Goal: Transaction & Acquisition: Purchase product/service

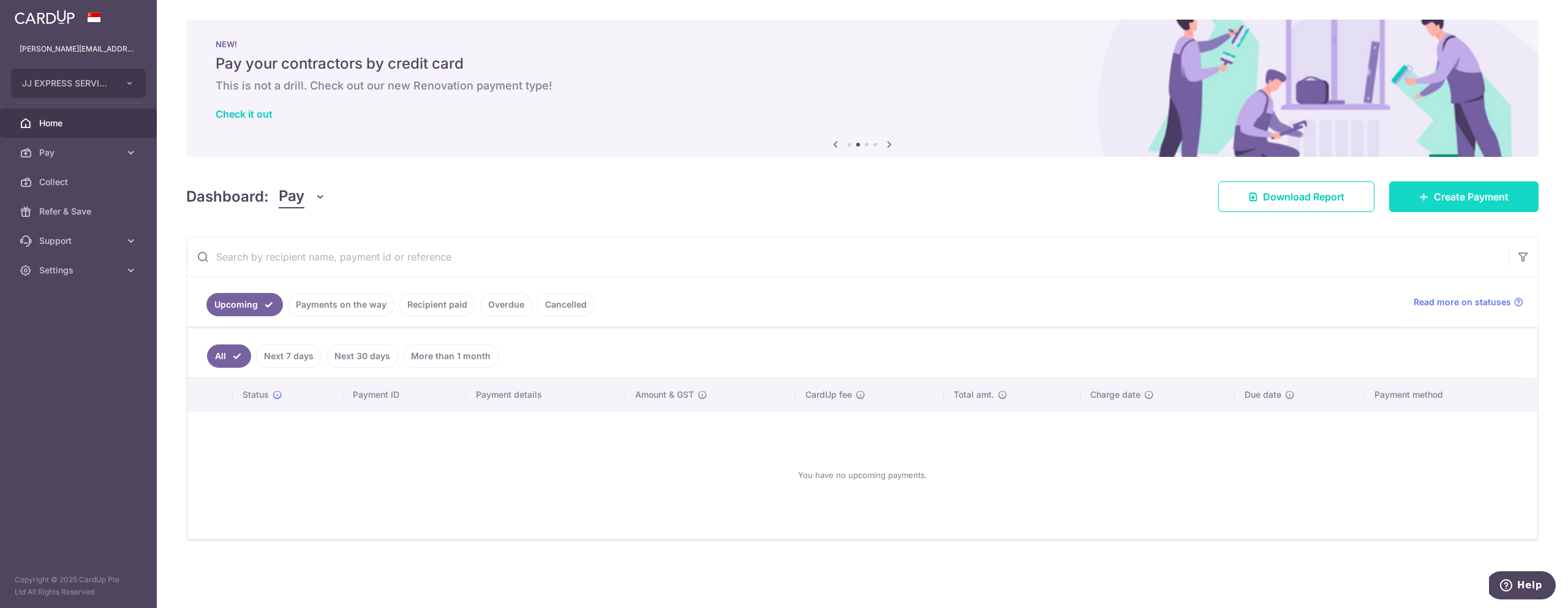
click at [1410, 206] on link "Create Payment" at bounding box center [1464, 197] width 150 height 31
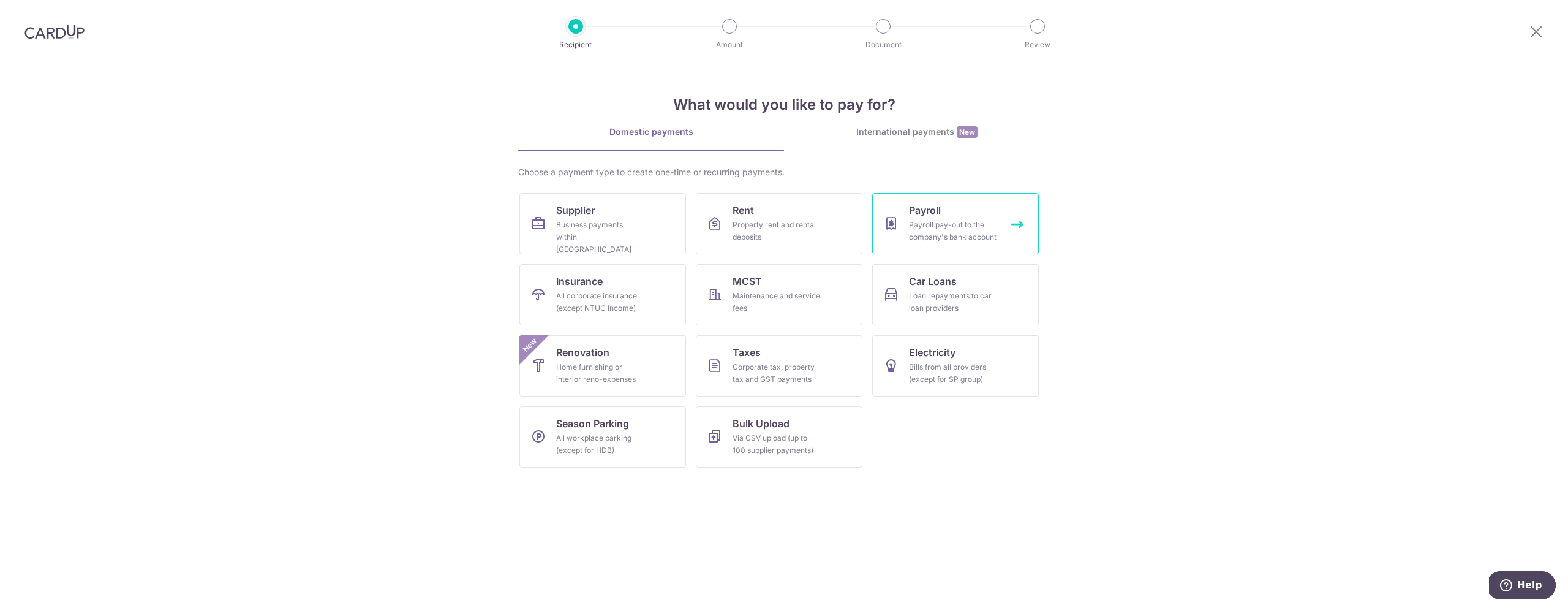
click at [945, 229] on div "Payroll pay-out to the company's bank account" at bounding box center [954, 231] width 89 height 25
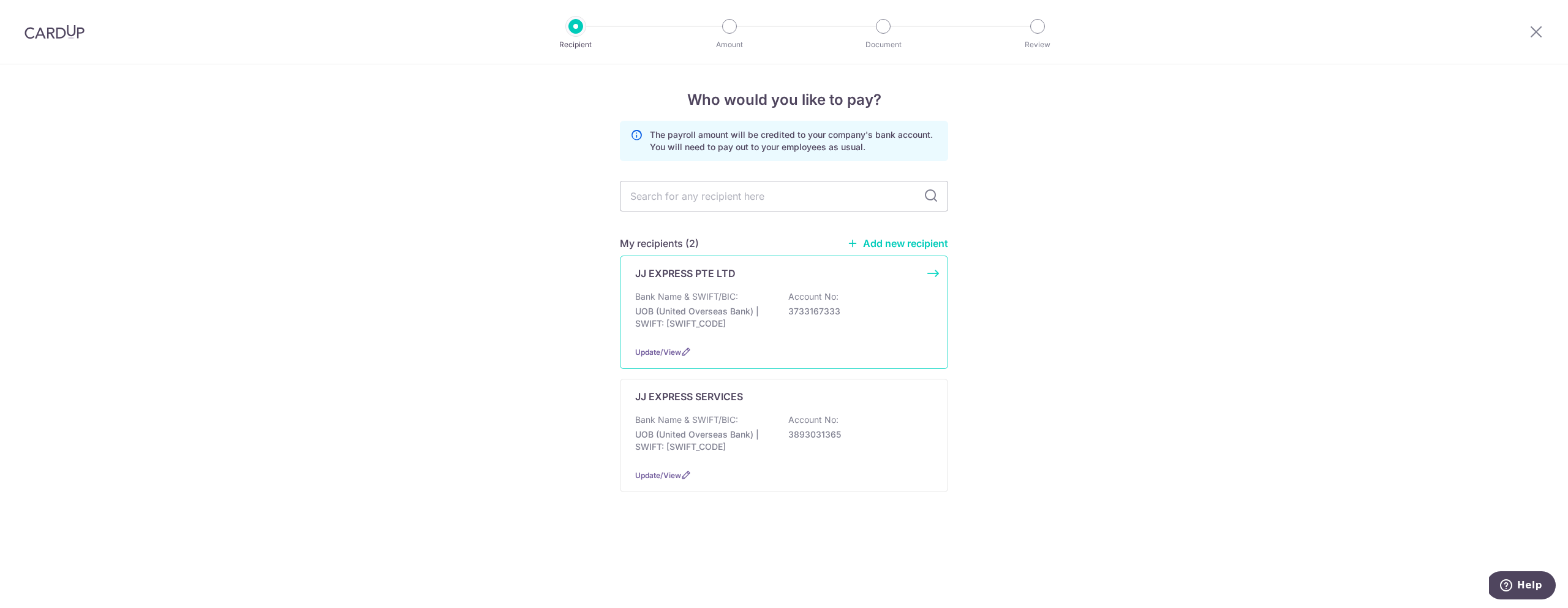
click at [875, 323] on div "Bank Name & SWIFT/BIC: UOB (United Overseas Bank) | SWIFT: UOVBSGSGXXX Account …" at bounding box center [784, 313] width 298 height 46
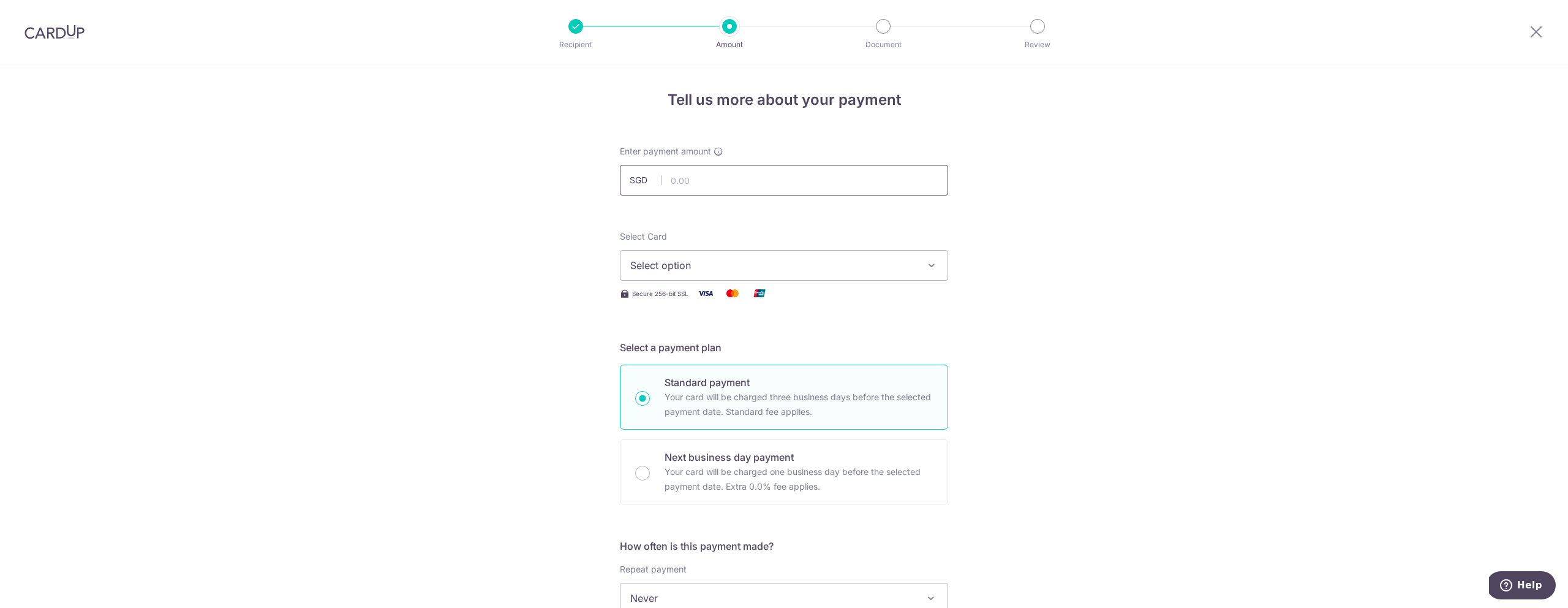
click at [713, 184] on input "text" at bounding box center [784, 180] width 328 height 31
type input "240,235.58"
click at [704, 272] on span "Select option" at bounding box center [773, 265] width 285 height 15
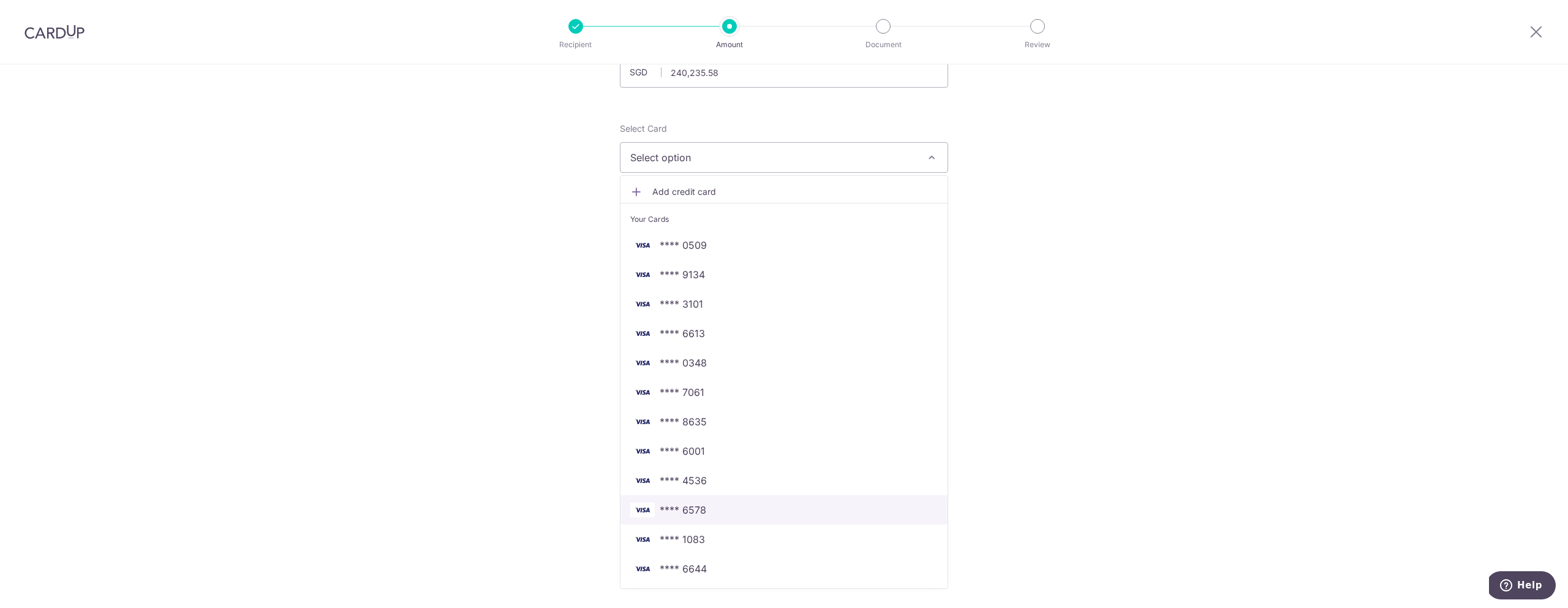
scroll to position [121, 0]
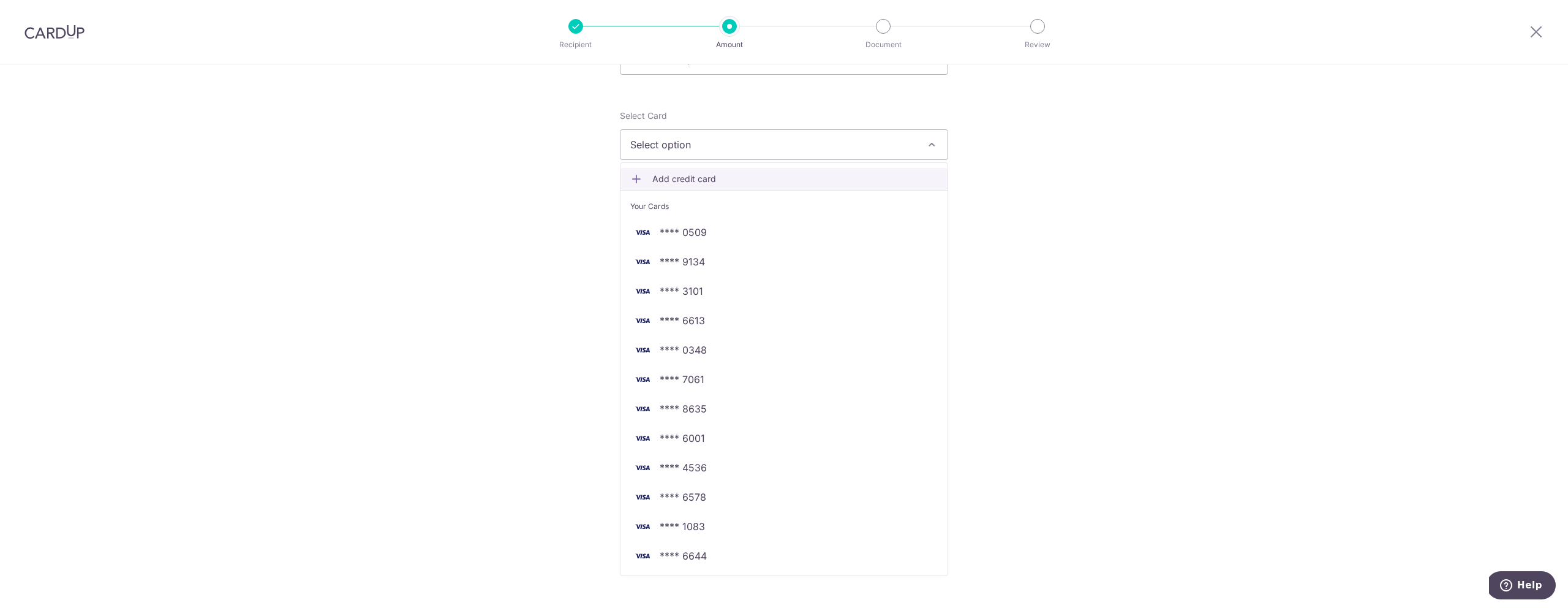
click at [705, 181] on span "Add credit card" at bounding box center [795, 179] width 285 height 12
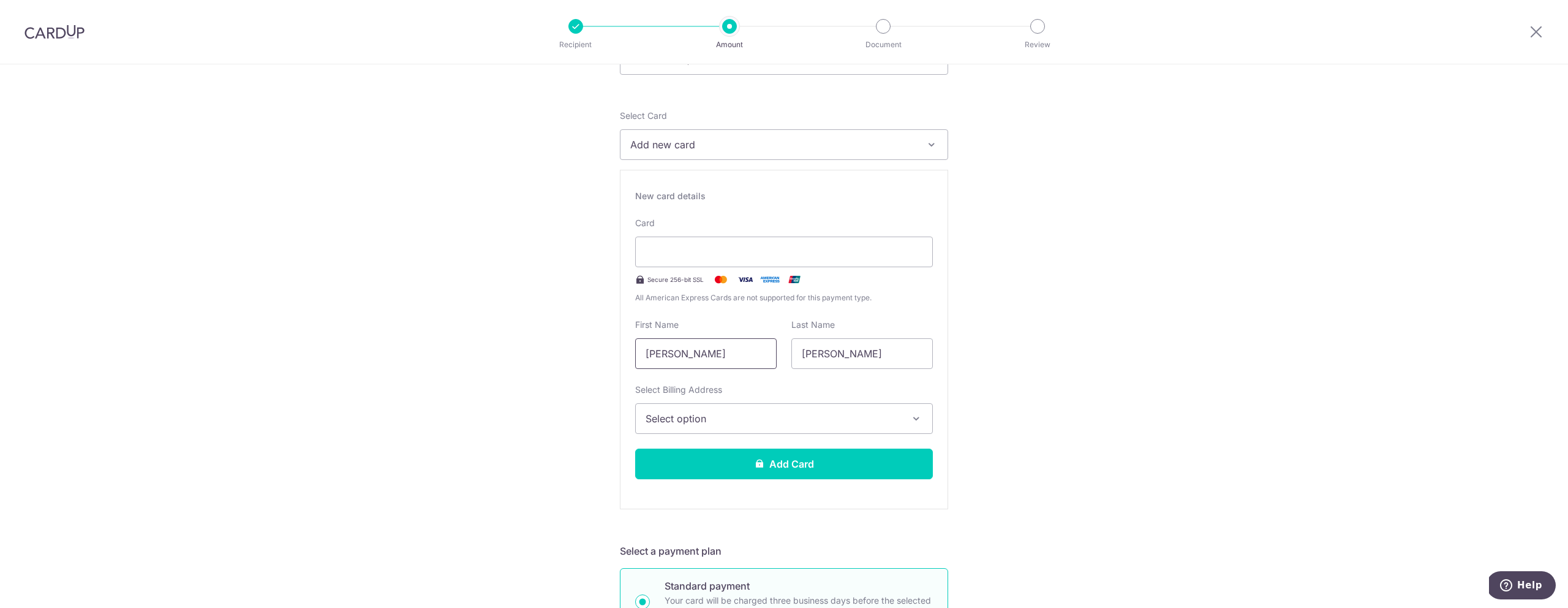
click at [706, 356] on input "James" at bounding box center [706, 354] width 141 height 31
type input "Joshua"
click at [853, 358] on input "Joshua" at bounding box center [862, 354] width 141 height 31
type input "James"
click at [754, 409] on button "Select option" at bounding box center [784, 419] width 298 height 31
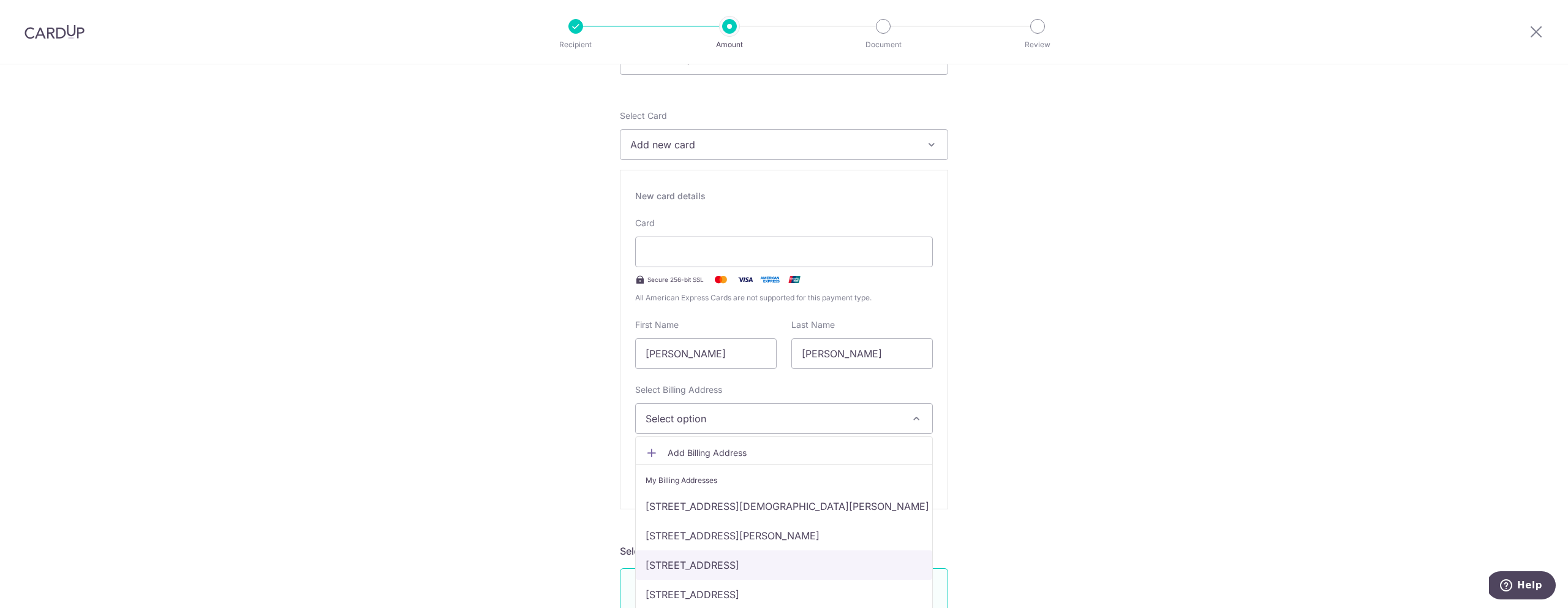
click at [700, 562] on link "51 Loyang Rise, Singapore, Singapore-507550" at bounding box center [784, 565] width 297 height 30
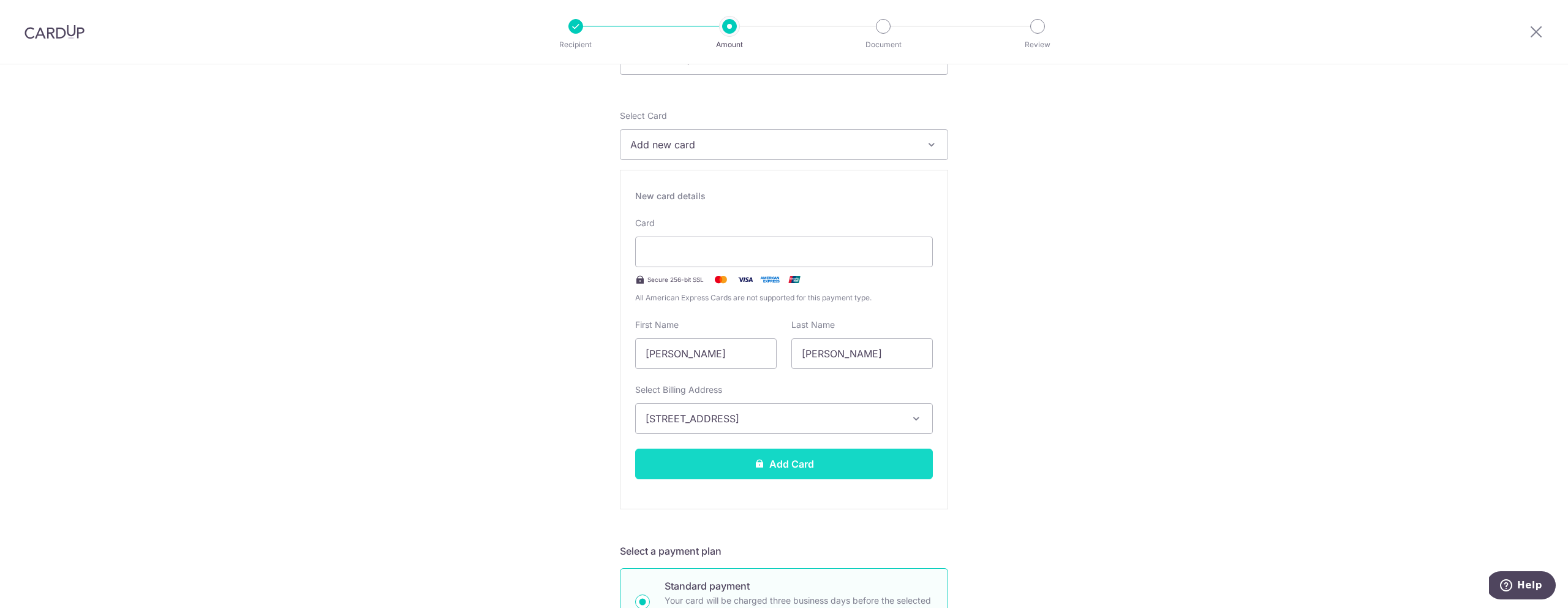
click at [797, 459] on button "Add Card" at bounding box center [784, 464] width 298 height 31
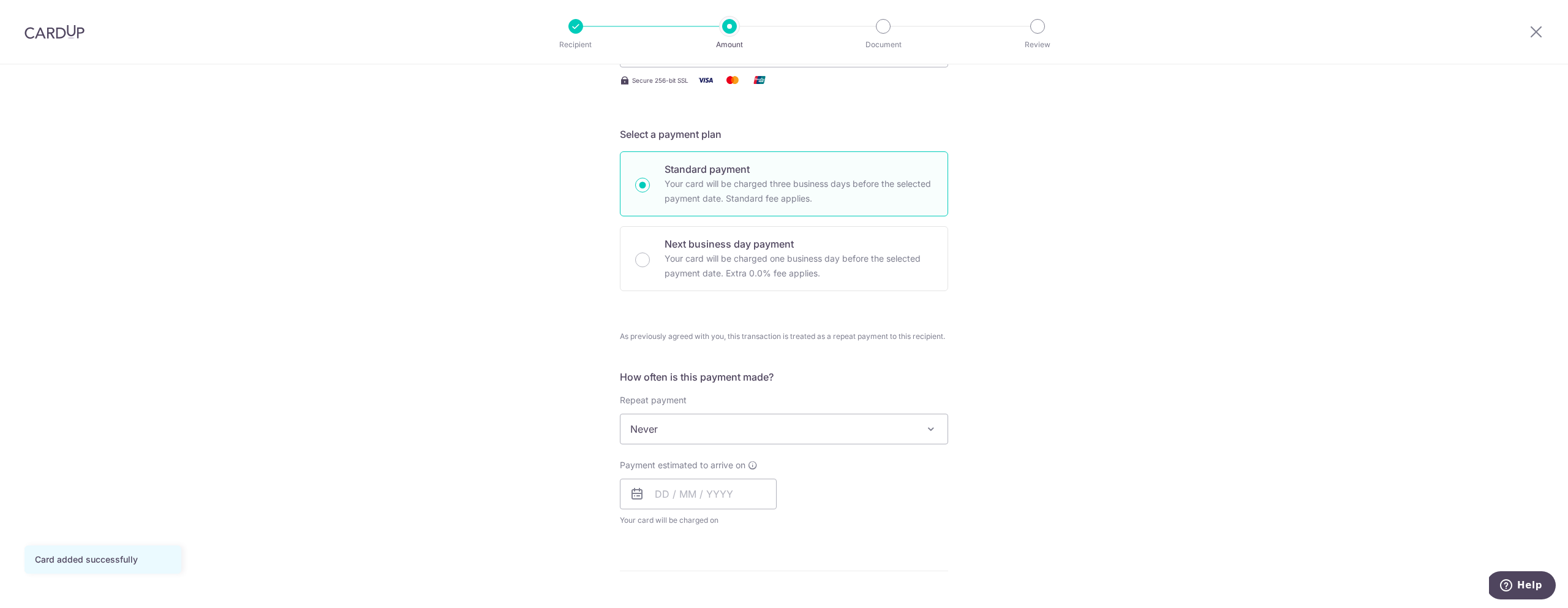
scroll to position [269, 0]
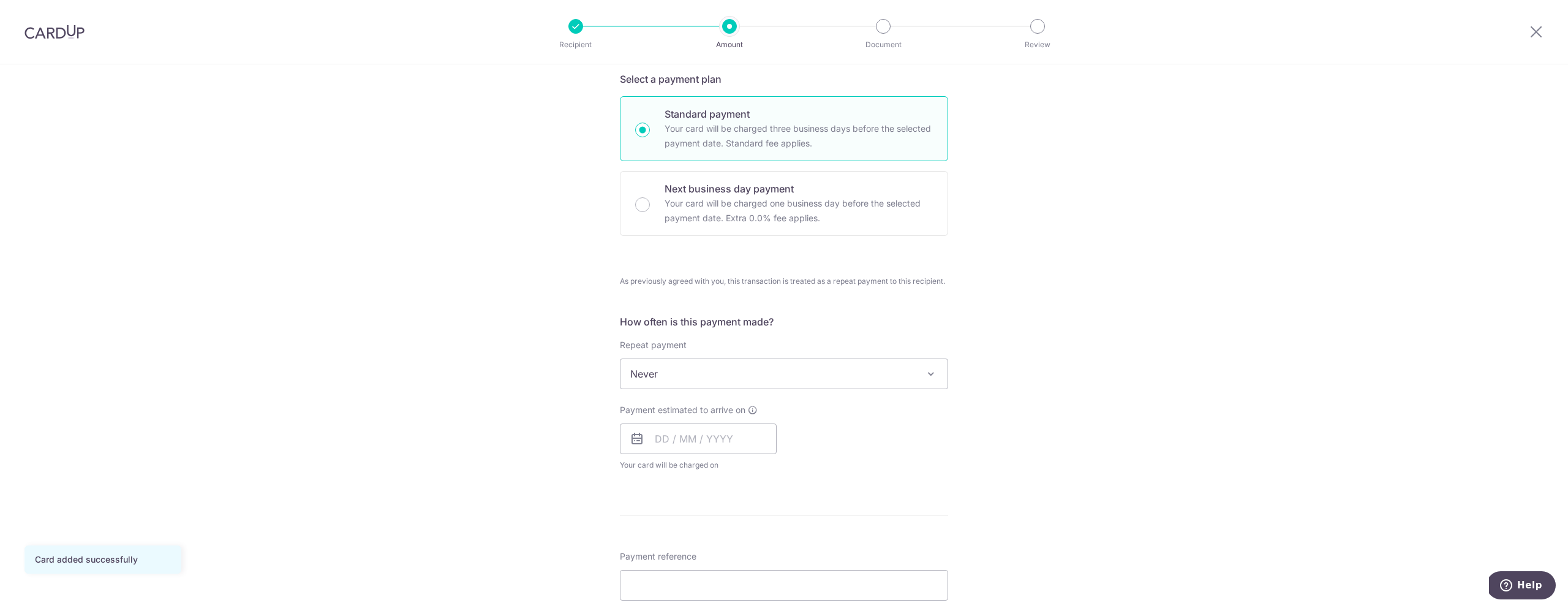
click at [790, 196] on p "Your card will be charged one business day before the selected payment date. Ex…" at bounding box center [799, 211] width 268 height 30
click at [650, 198] on input "Next business day payment Your card will be charged one business day before the…" at bounding box center [642, 205] width 15 height 15
radio input "false"
radio input "true"
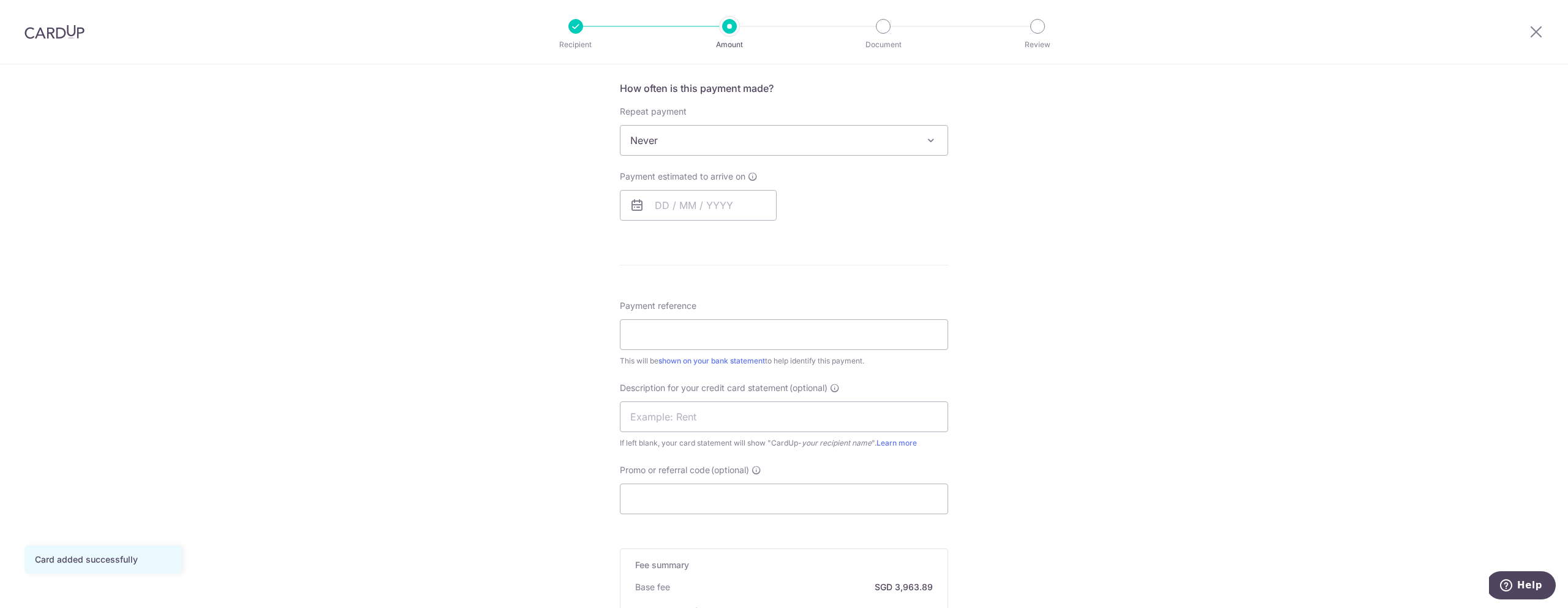
scroll to position [504, 0]
click at [680, 197] on input "text" at bounding box center [698, 203] width 157 height 31
click at [694, 389] on link "30" at bounding box center [694, 388] width 20 height 20
type input "[DATE]"
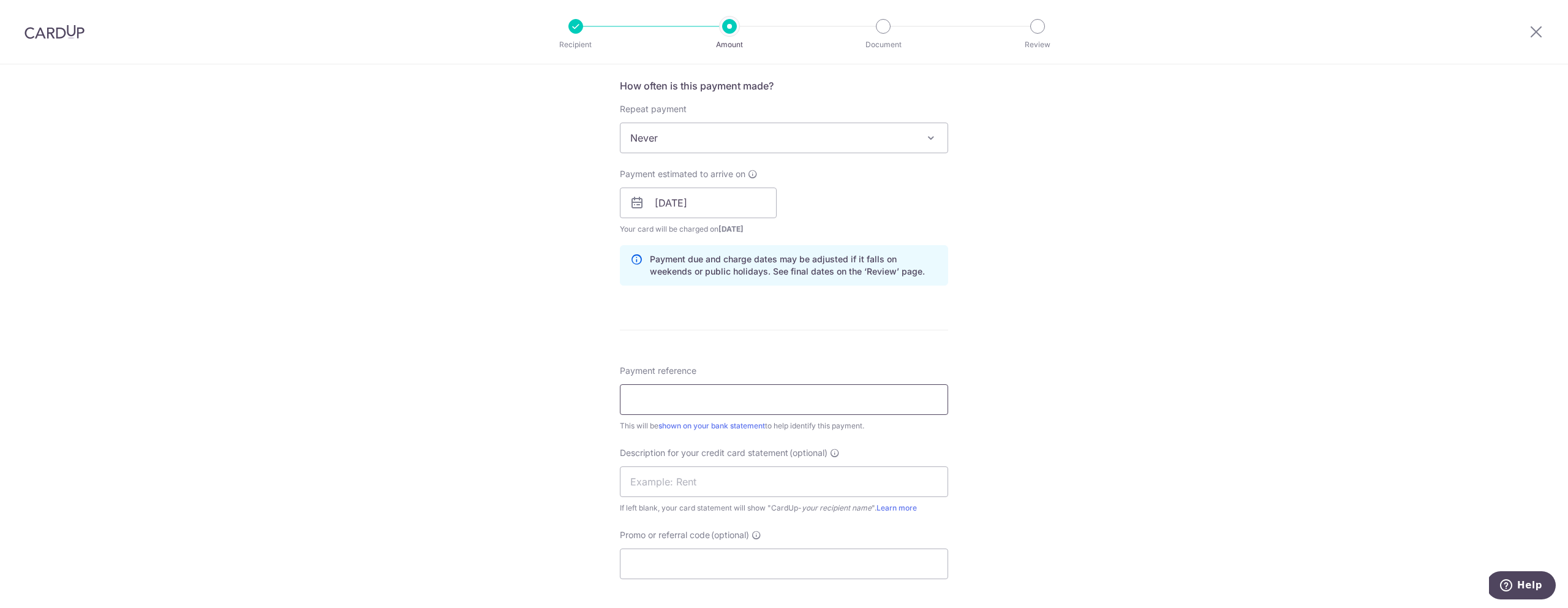
click at [698, 394] on input "Payment reference" at bounding box center [784, 400] width 328 height 31
paste input "SEP 1STHLF2025 CASH"
type input "SEP 1STHLF2025 CASH"
click at [781, 475] on input "text" at bounding box center [784, 481] width 328 height 31
paste input "SEP 1STHLF2025"
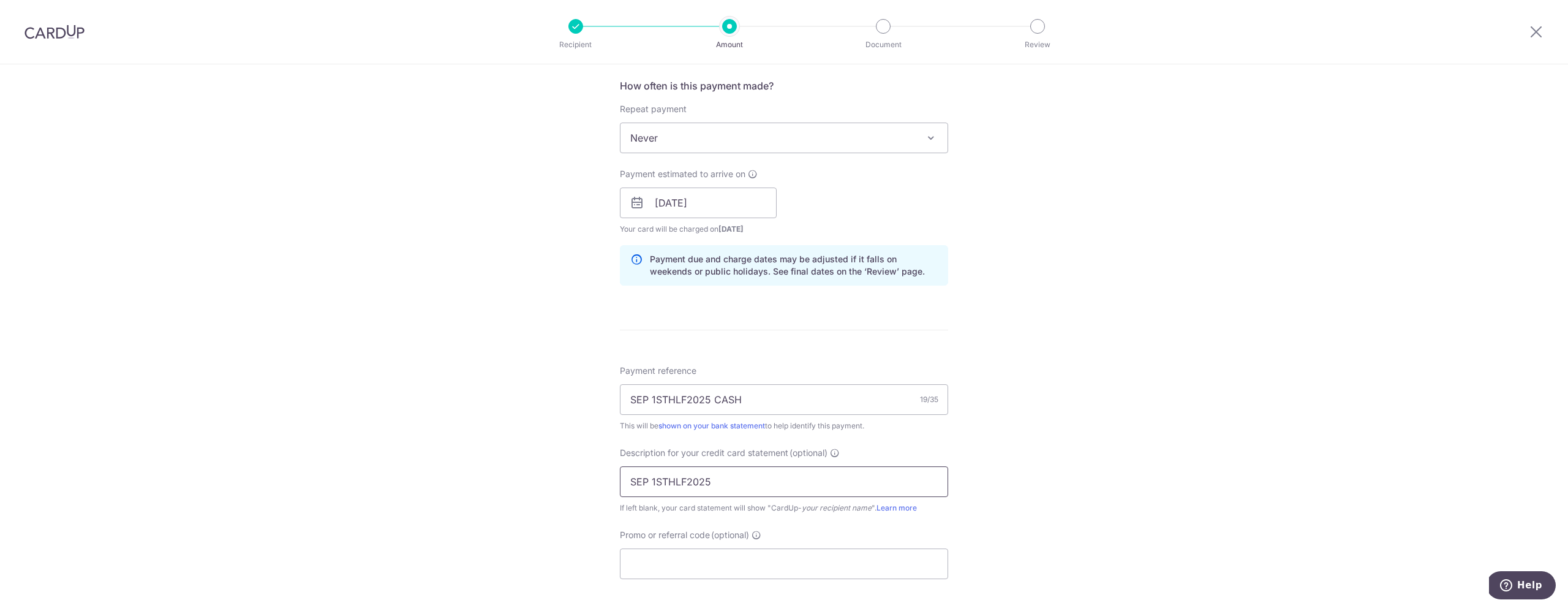
type input "SEP 1STHLF2025"
click at [692, 569] on input "Promo or referral code (optional)" at bounding box center [784, 564] width 328 height 31
paste input "2025VRJ15"
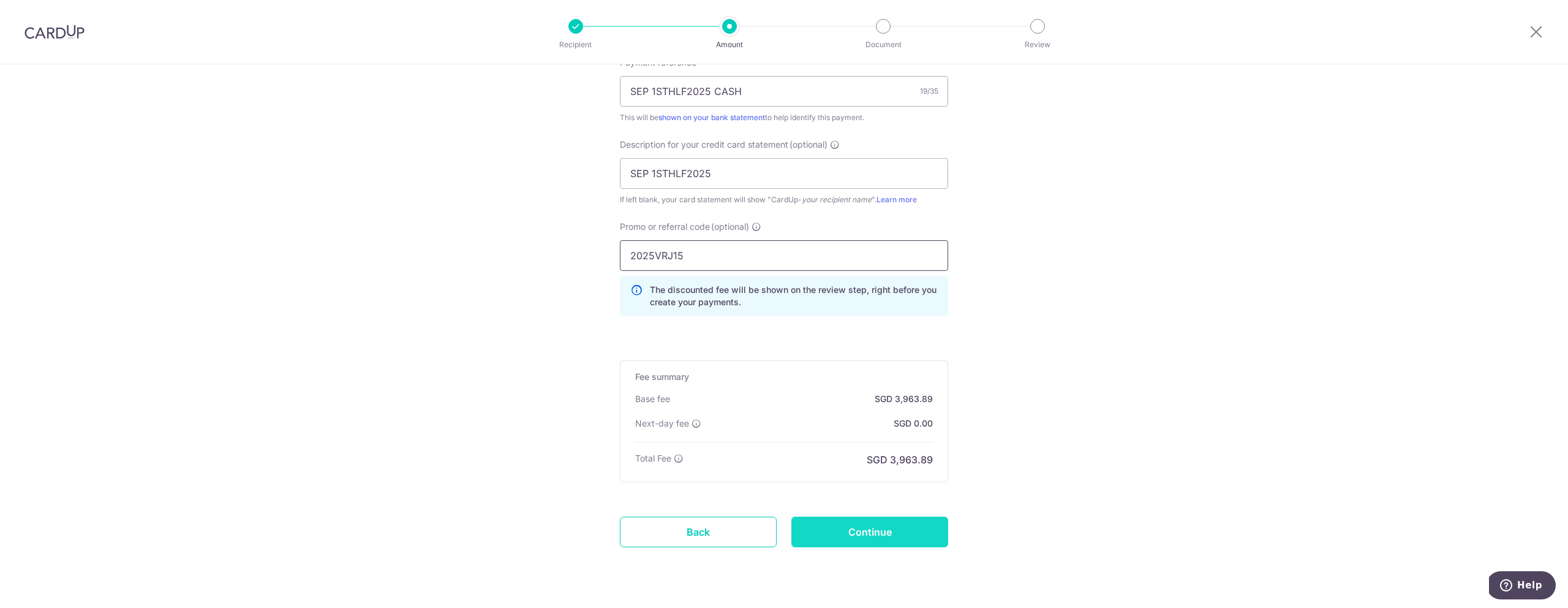
type input "2025VRJ15"
click at [883, 533] on input "Continue" at bounding box center [869, 532] width 157 height 31
type input "Create Schedule"
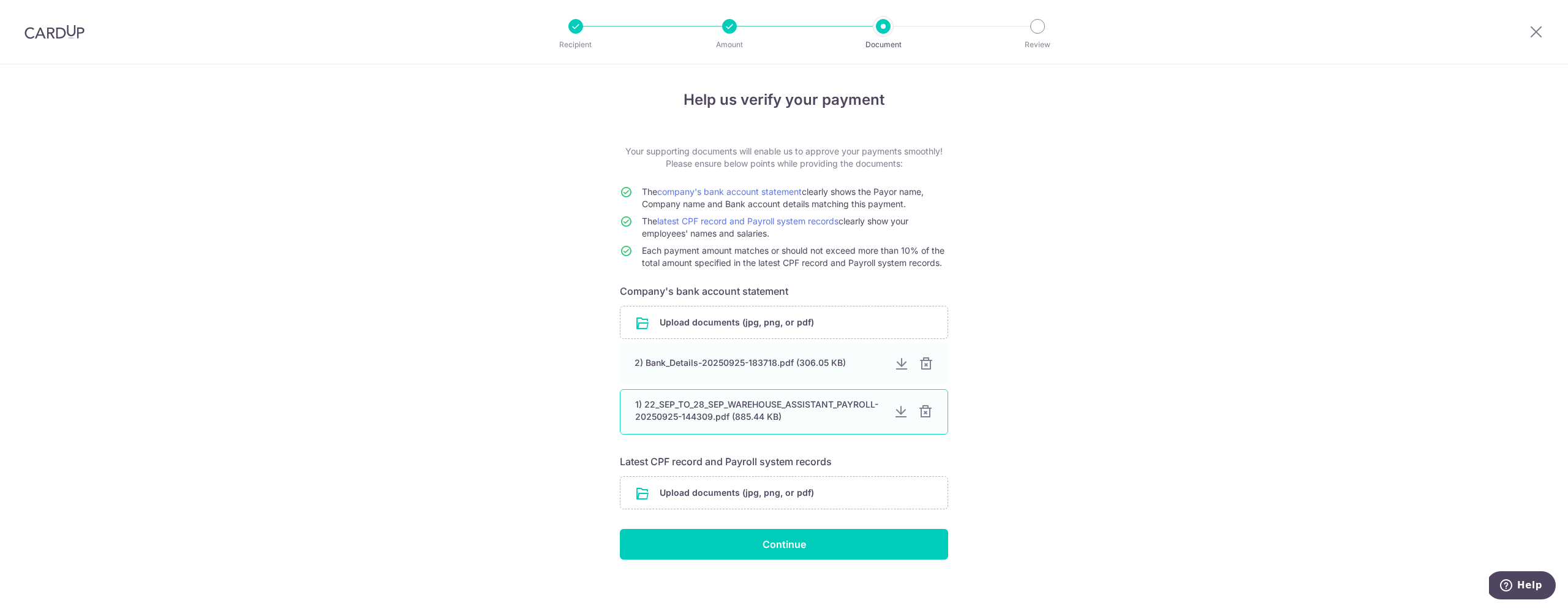
click at [926, 366] on div at bounding box center [926, 363] width 15 height 15
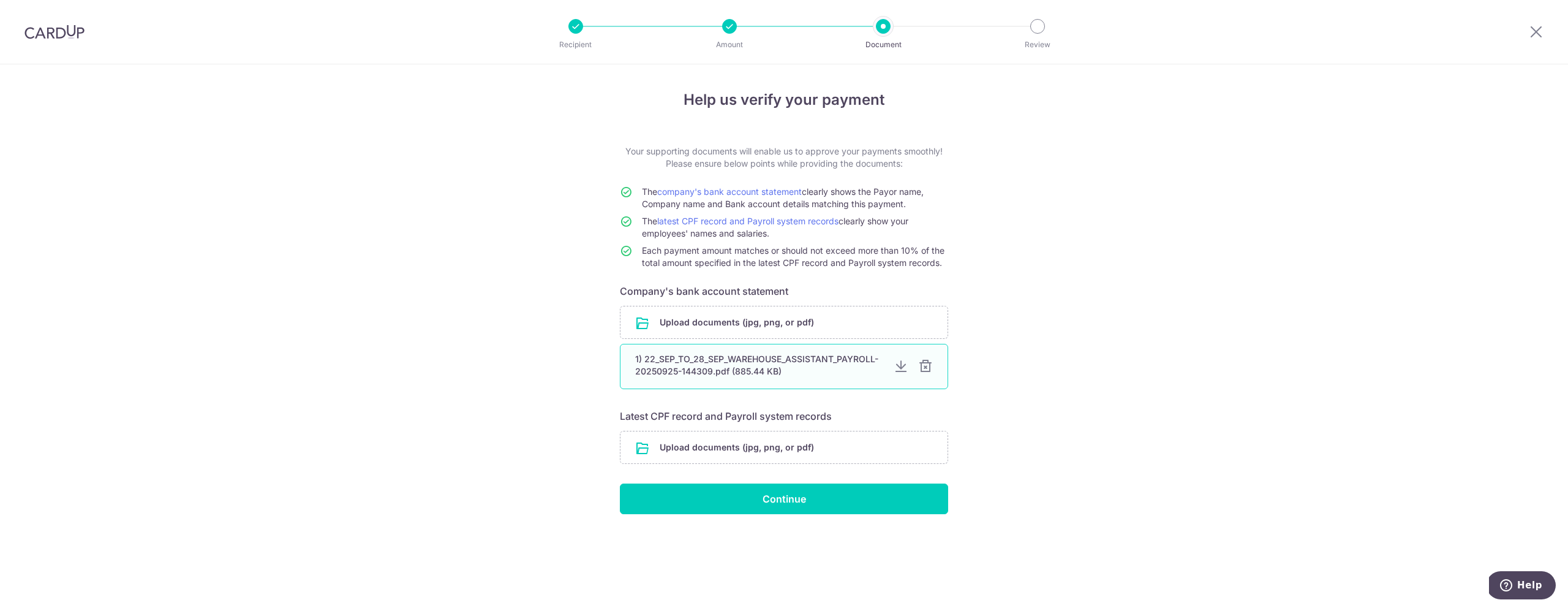
click at [927, 368] on div at bounding box center [926, 366] width 15 height 15
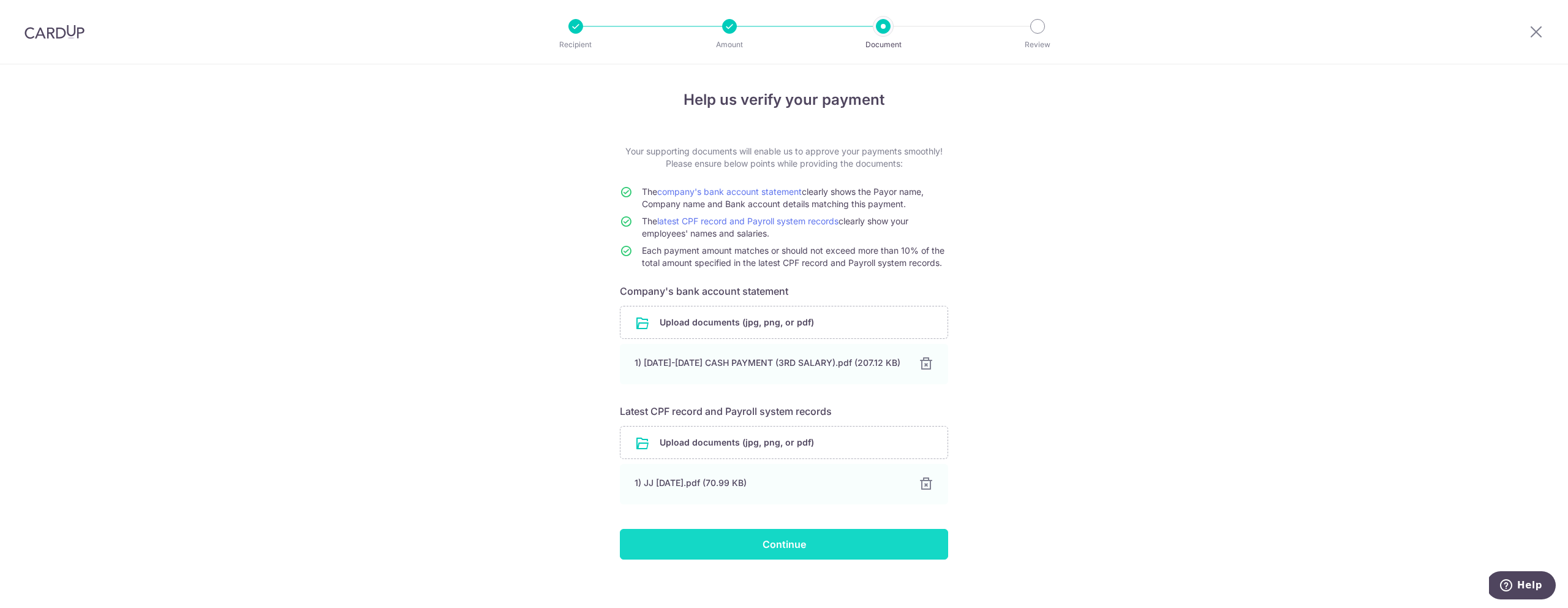
click at [782, 543] on input "Continue" at bounding box center [784, 544] width 328 height 31
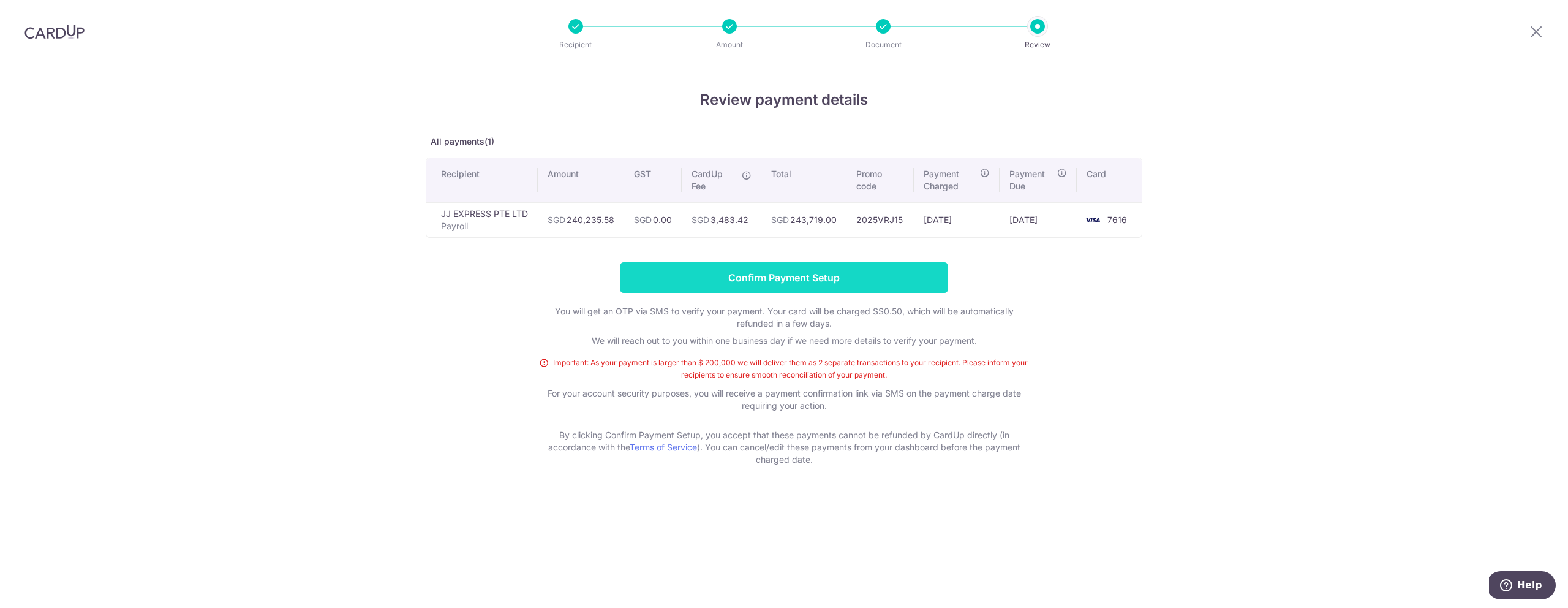
click at [787, 276] on input "Confirm Payment Setup" at bounding box center [784, 278] width 328 height 31
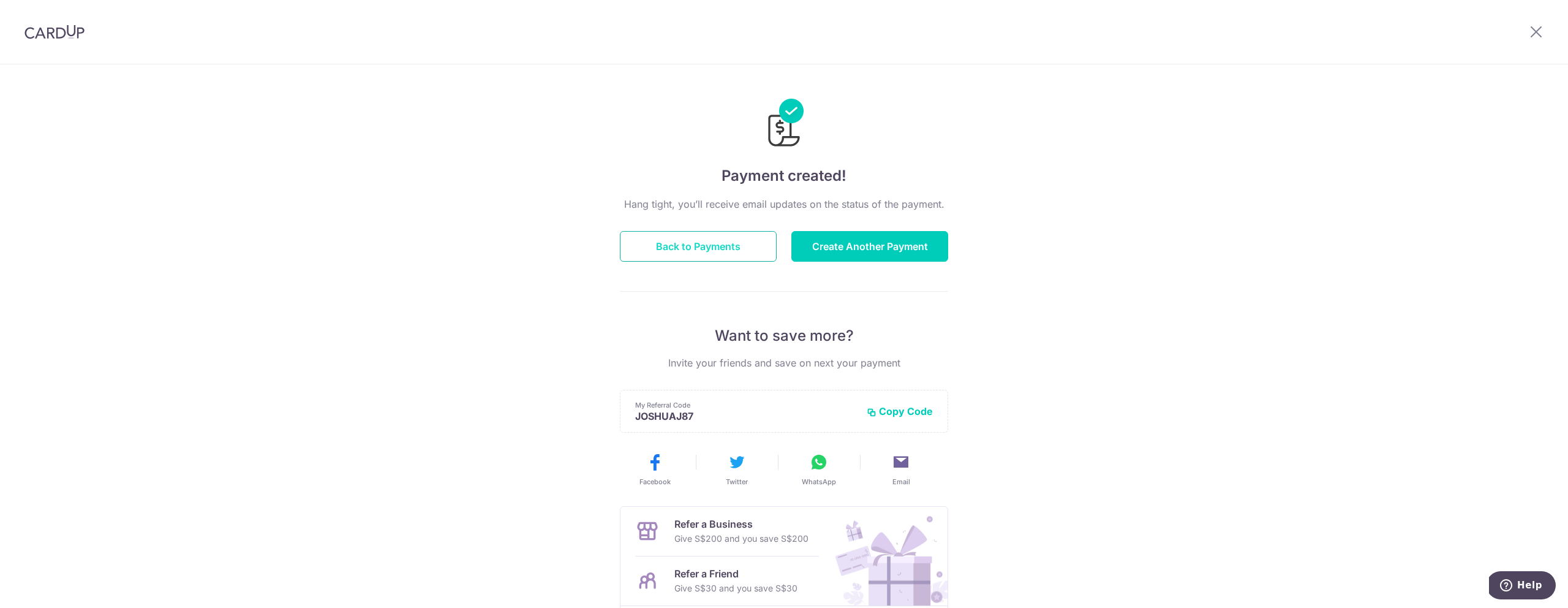
click at [724, 241] on button "Back to Payments" at bounding box center [698, 247] width 157 height 31
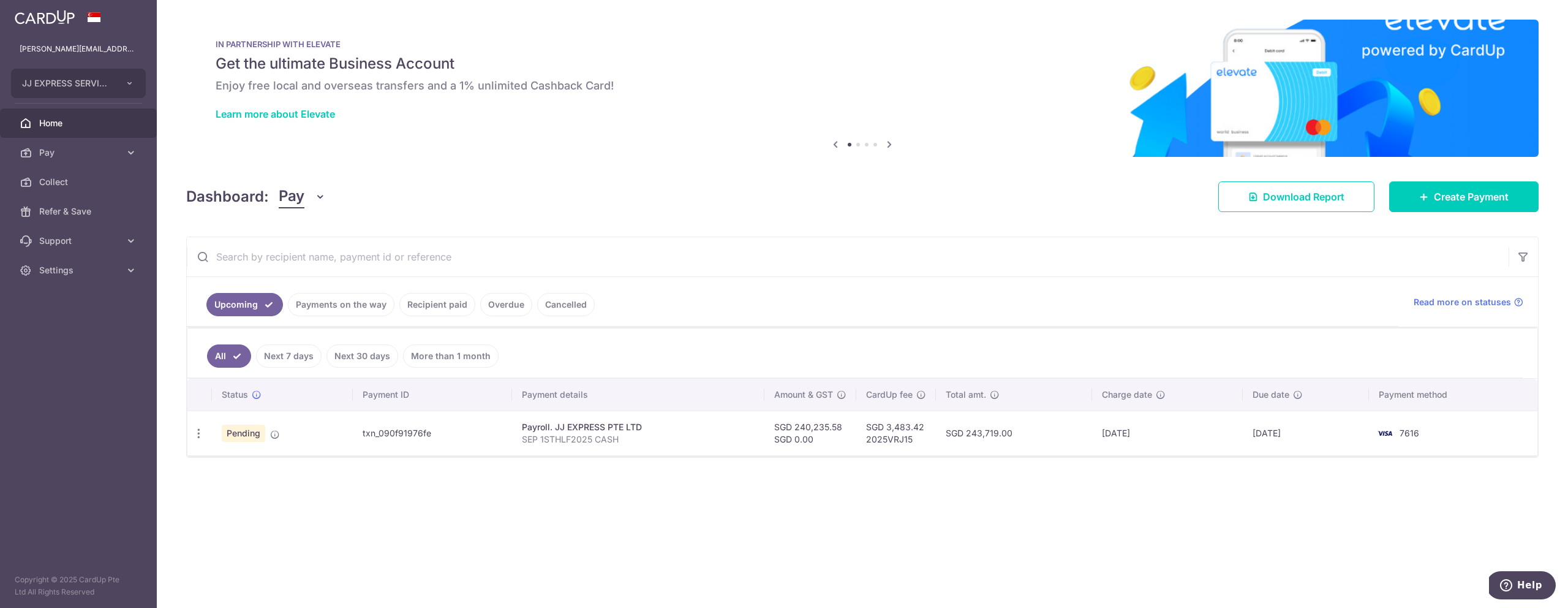
drag, startPoint x: 74, startPoint y: 262, endPoint x: 65, endPoint y: 298, distance: 37.1
click at [74, 262] on link "Settings" at bounding box center [78, 270] width 157 height 30
click at [70, 329] on span "Logout" at bounding box center [79, 328] width 81 height 12
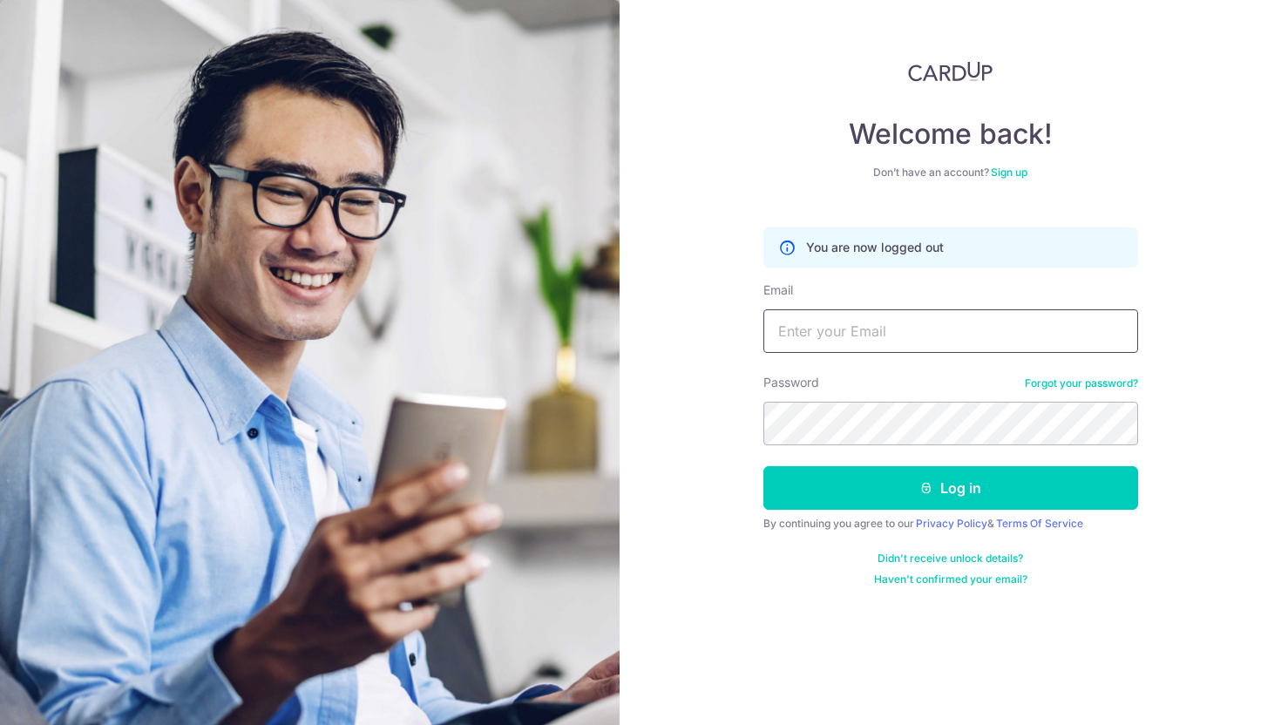
click at [881, 343] on input "Email" at bounding box center [951, 331] width 375 height 44
type input "[PERSON_NAME][EMAIL_ADDRESS][DOMAIN_NAME]"
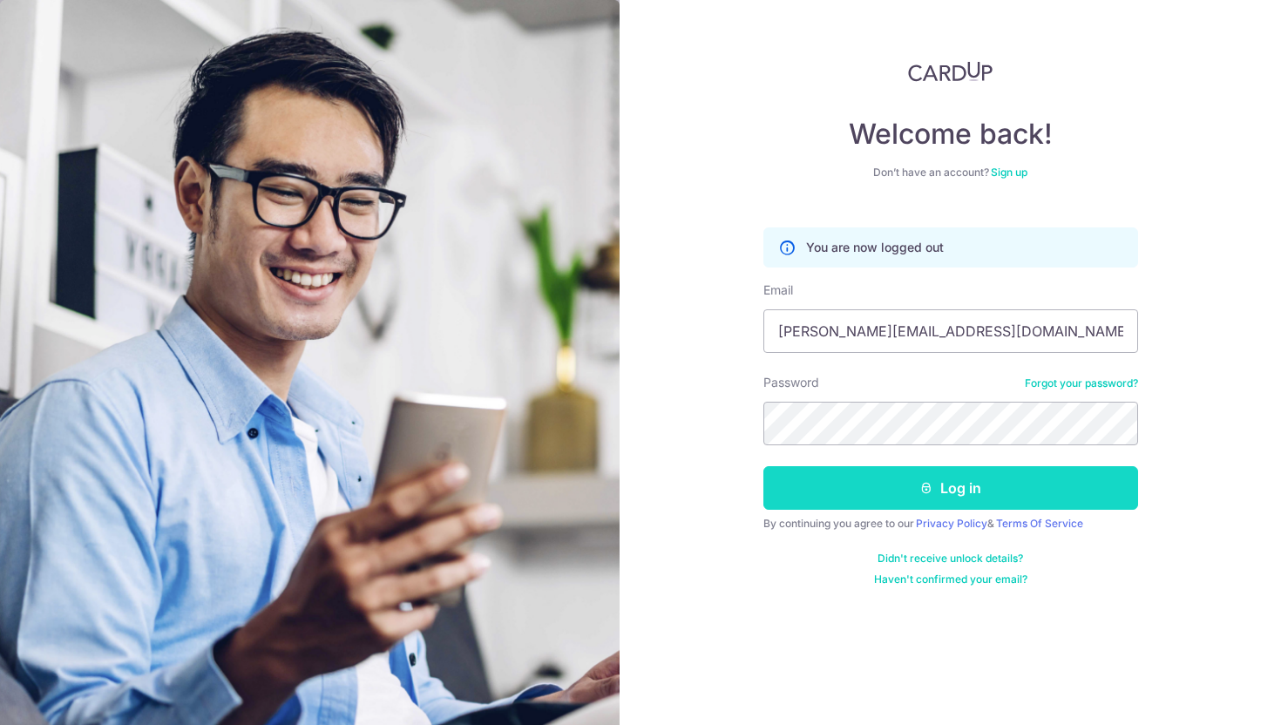
click at [897, 500] on button "Log in" at bounding box center [951, 488] width 375 height 44
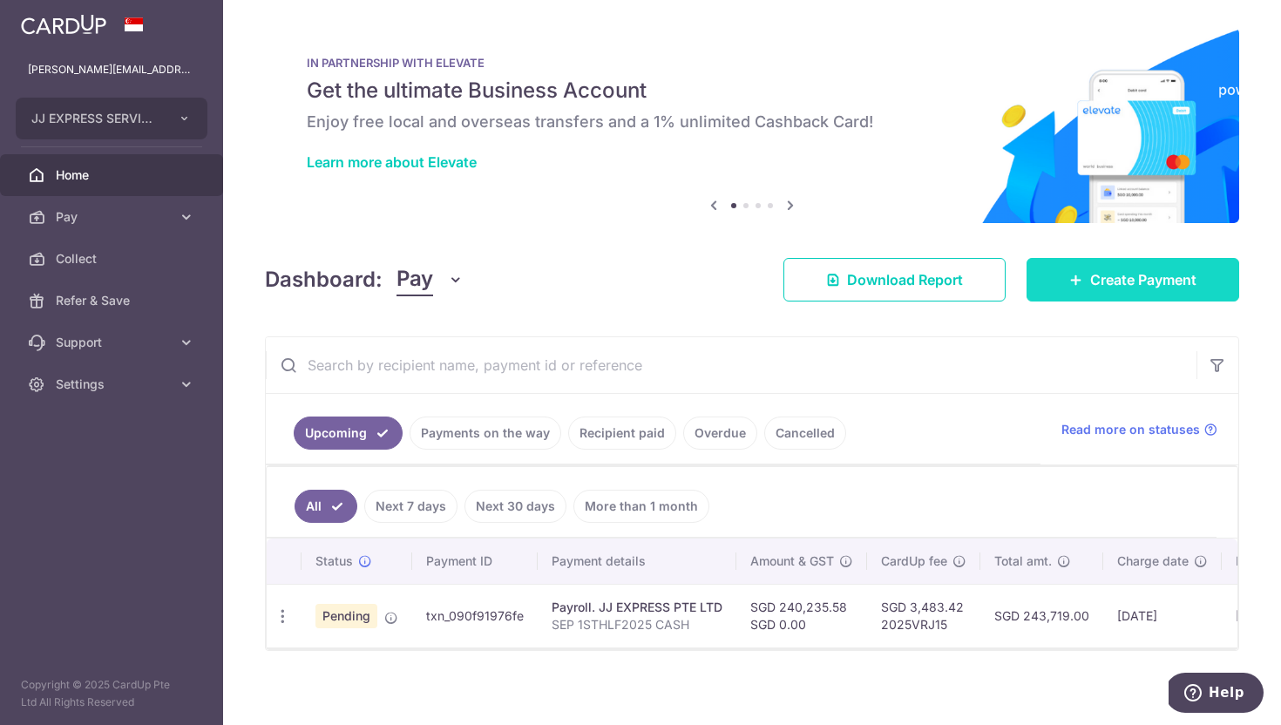
click at [1101, 275] on span "Create Payment" at bounding box center [1143, 279] width 106 height 21
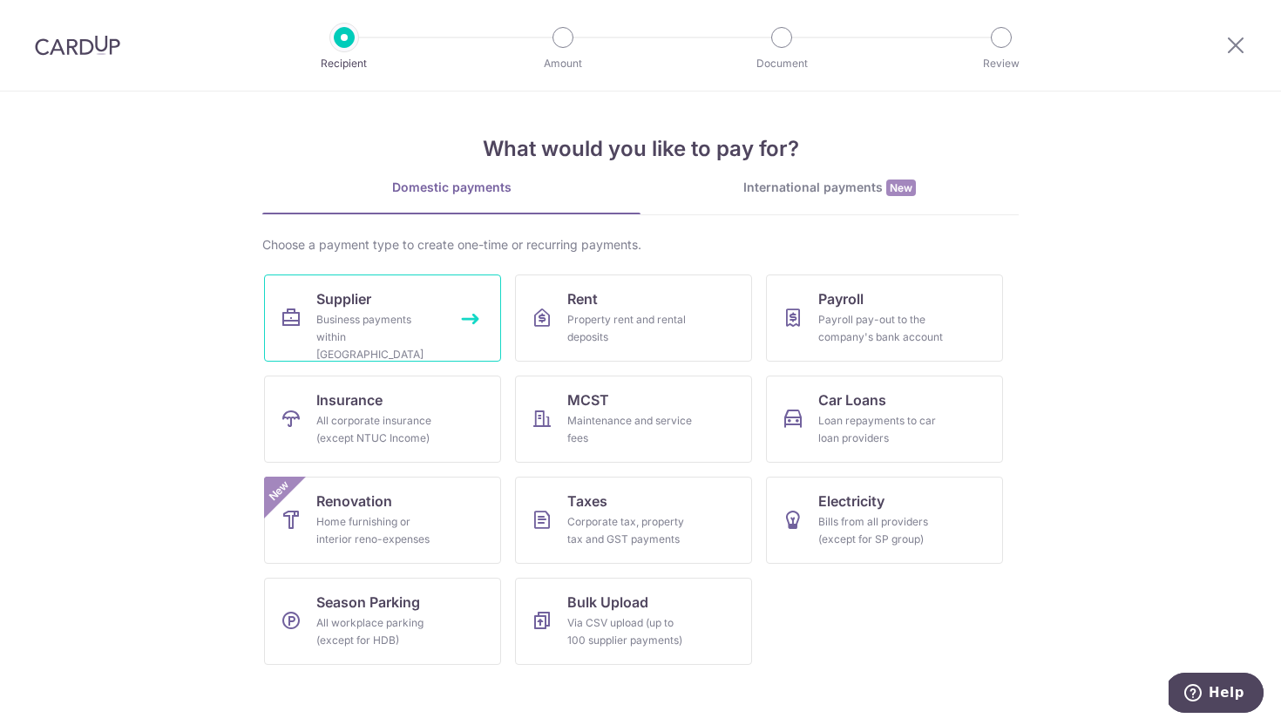
click at [387, 317] on div "Business payments within Singapore" at bounding box center [379, 337] width 126 height 52
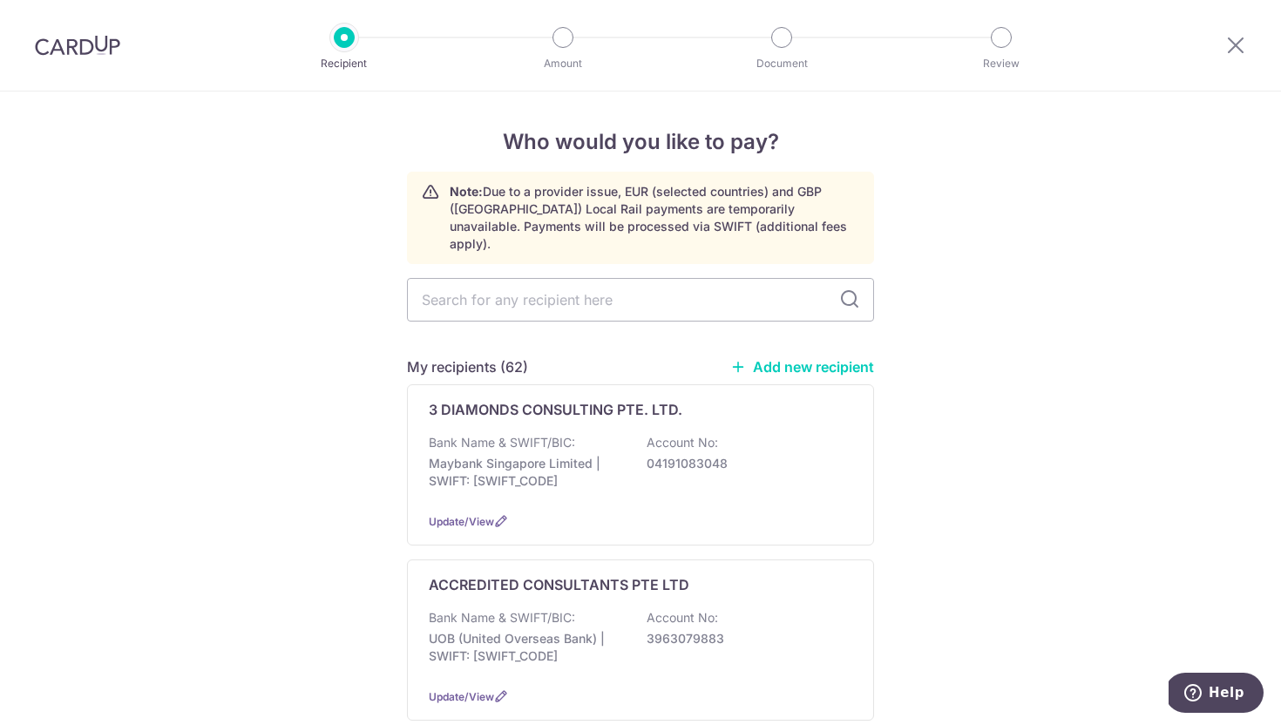
click at [99, 52] on img at bounding box center [77, 45] width 85 height 21
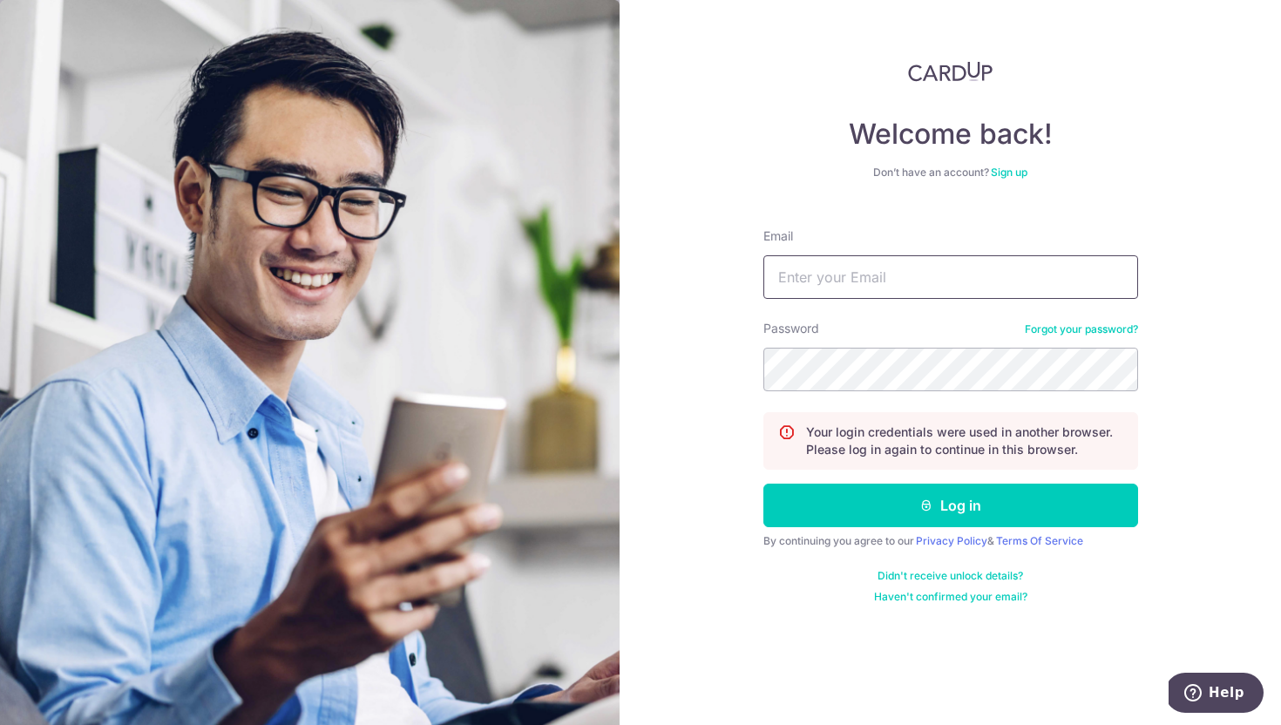
click at [859, 260] on input "Email" at bounding box center [951, 277] width 375 height 44
type input "[PERSON_NAME][EMAIL_ADDRESS][DOMAIN_NAME]"
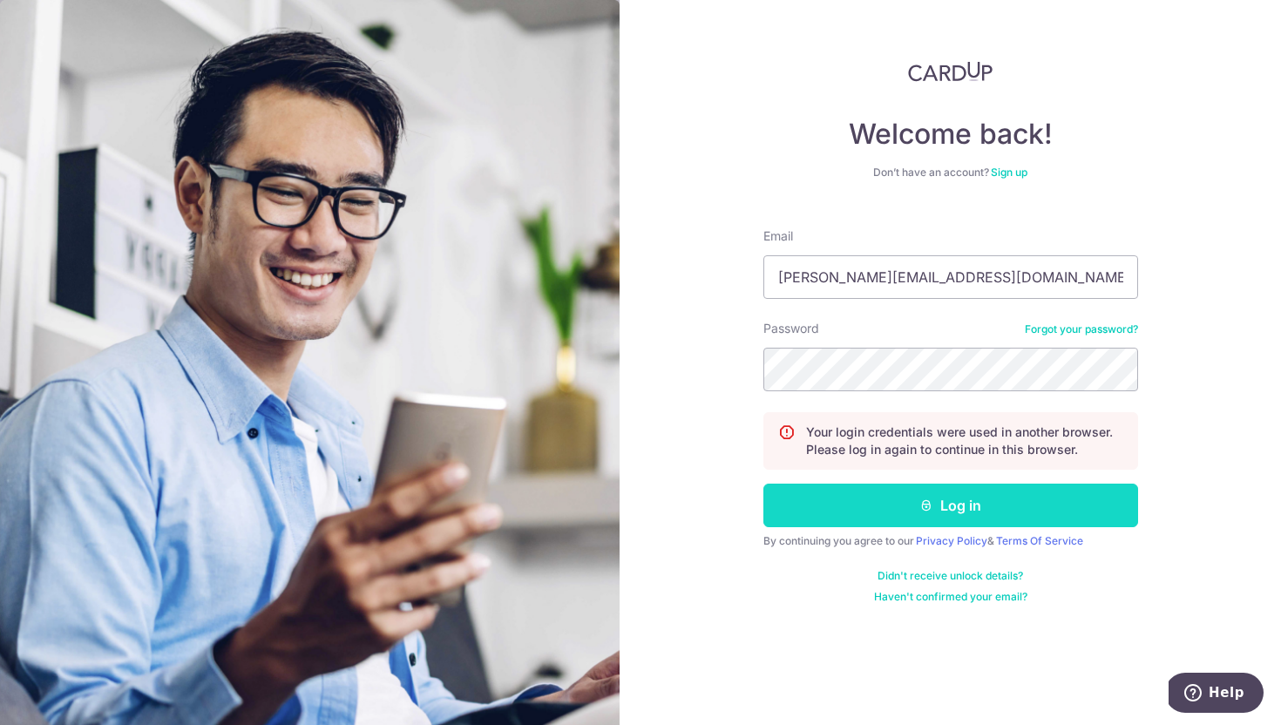
click at [877, 511] on button "Log in" at bounding box center [951, 506] width 375 height 44
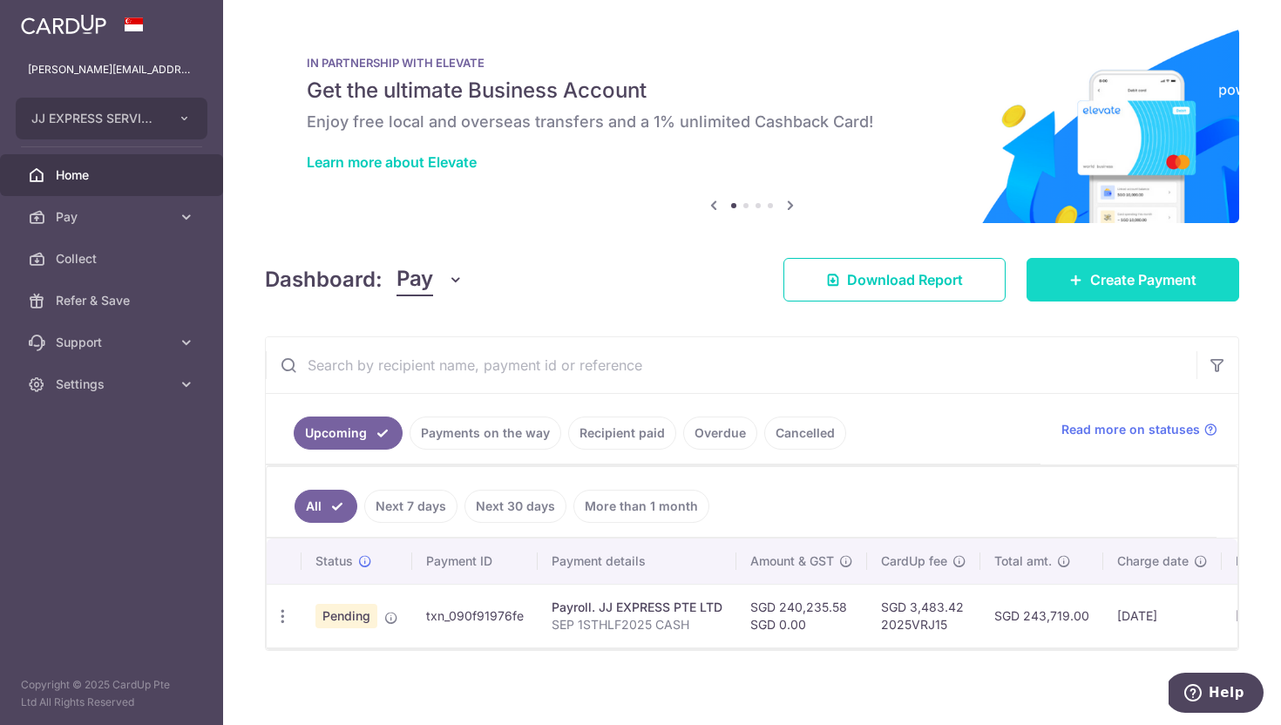
click at [1193, 278] on span "Create Payment" at bounding box center [1143, 279] width 106 height 21
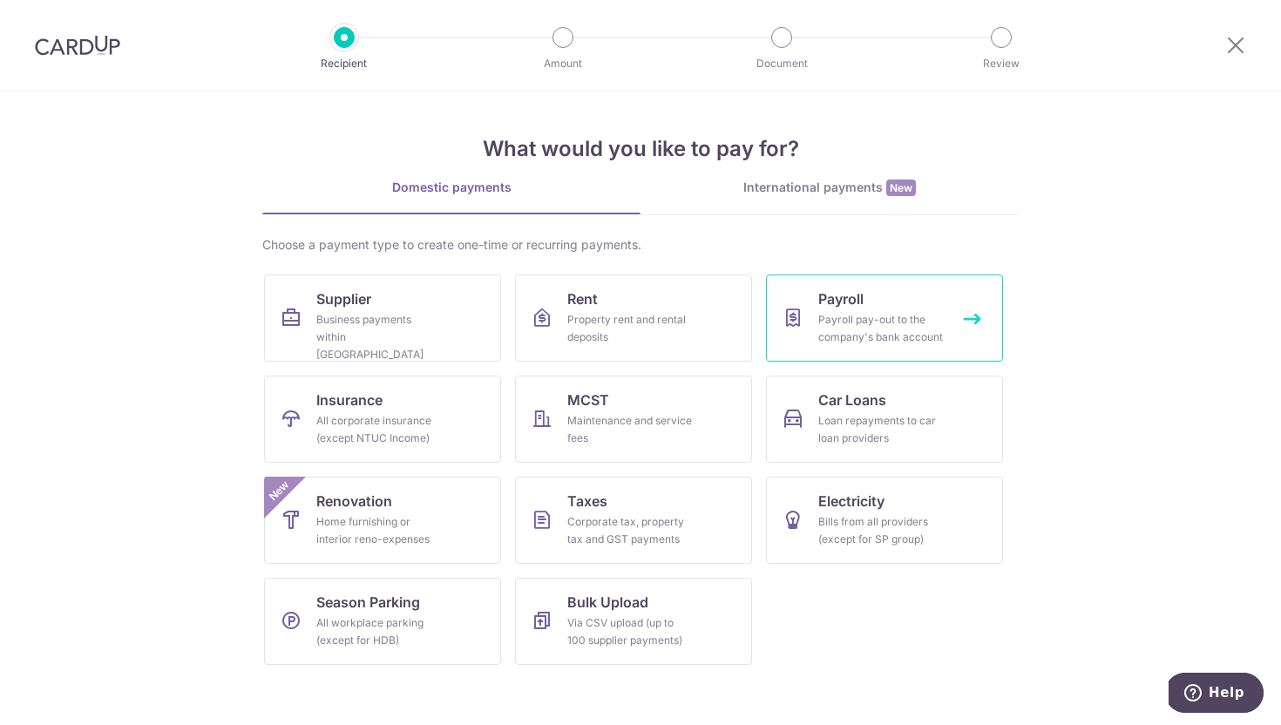
click at [939, 289] on link "Payroll Payroll pay-out to the company's bank account" at bounding box center [884, 318] width 237 height 87
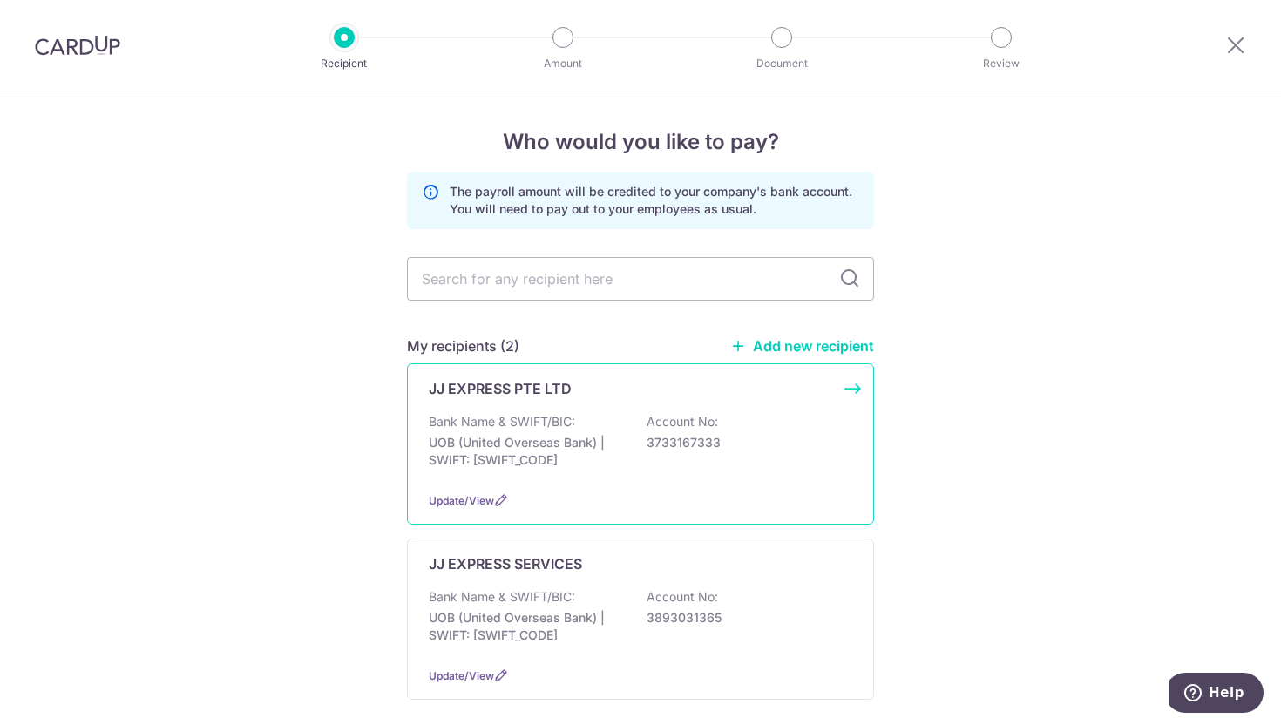
click at [515, 382] on p "JJ EXPRESS PTE LTD" at bounding box center [500, 388] width 143 height 21
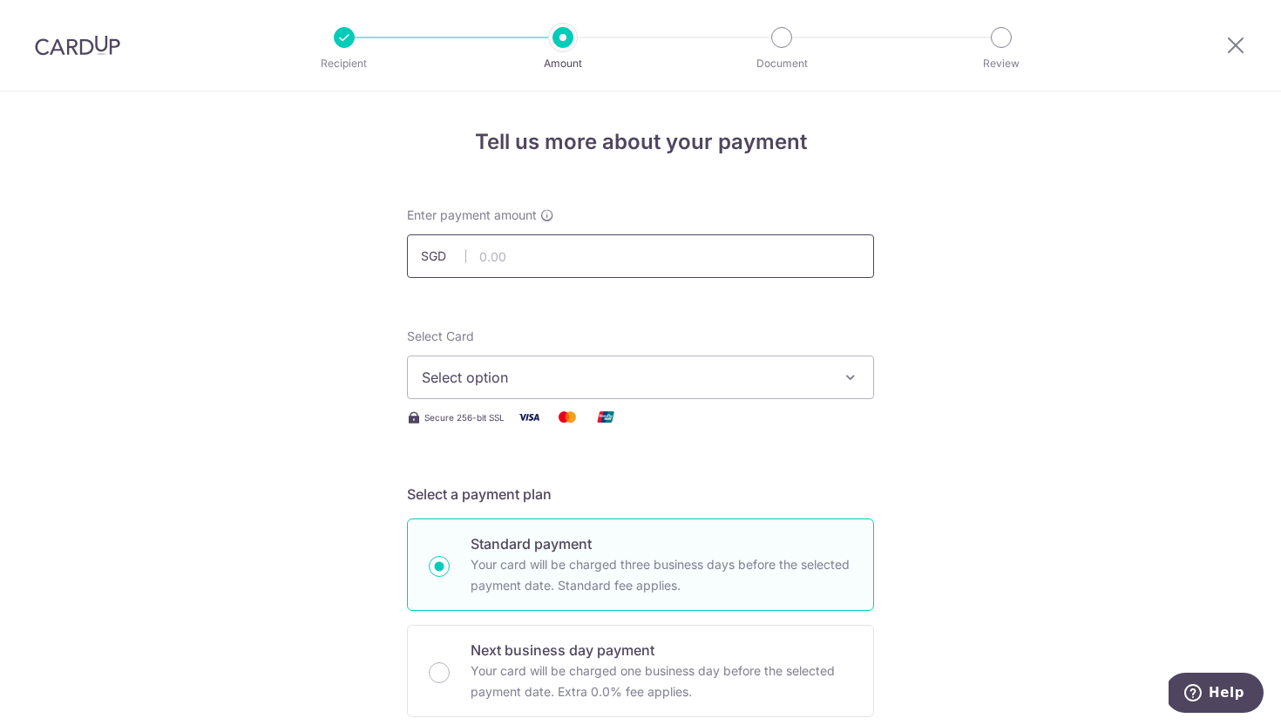
click at [665, 268] on input "text" at bounding box center [640, 256] width 467 height 44
type input "109,416.90"
click at [532, 255] on input "109,416.90" at bounding box center [640, 256] width 467 height 44
type input "109,416.60"
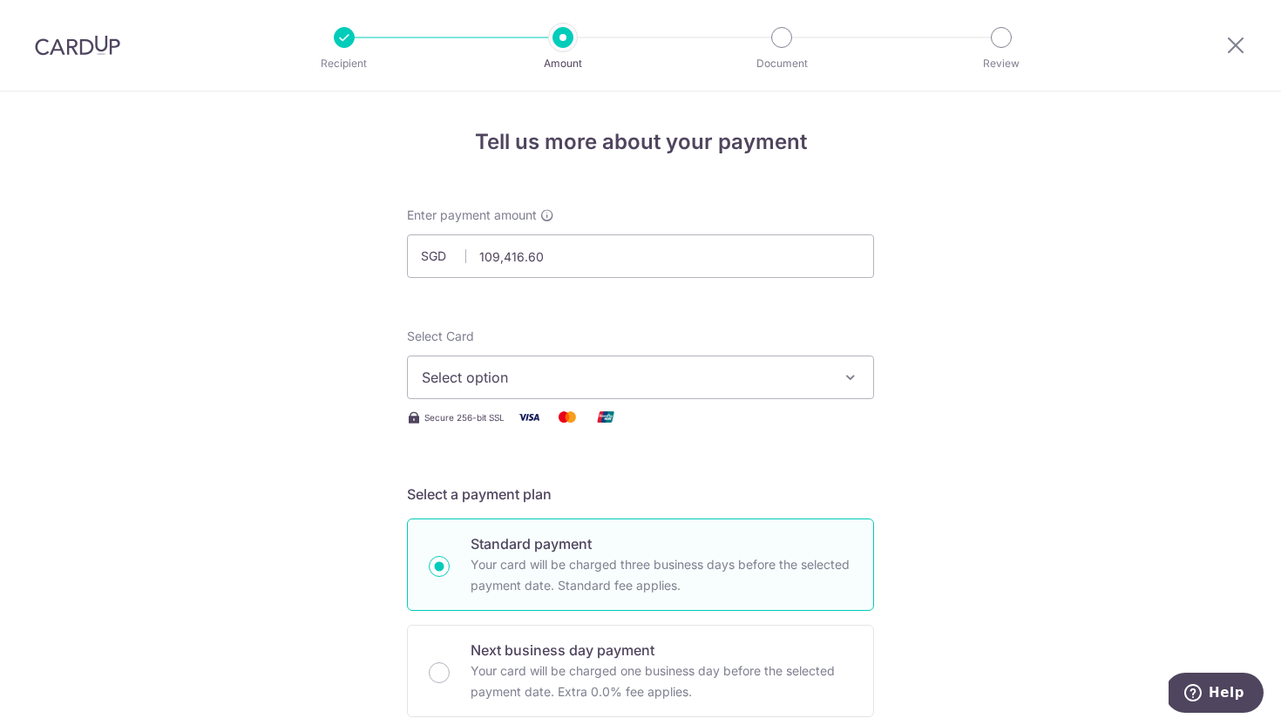
click at [477, 387] on span "Select option" at bounding box center [625, 377] width 406 height 21
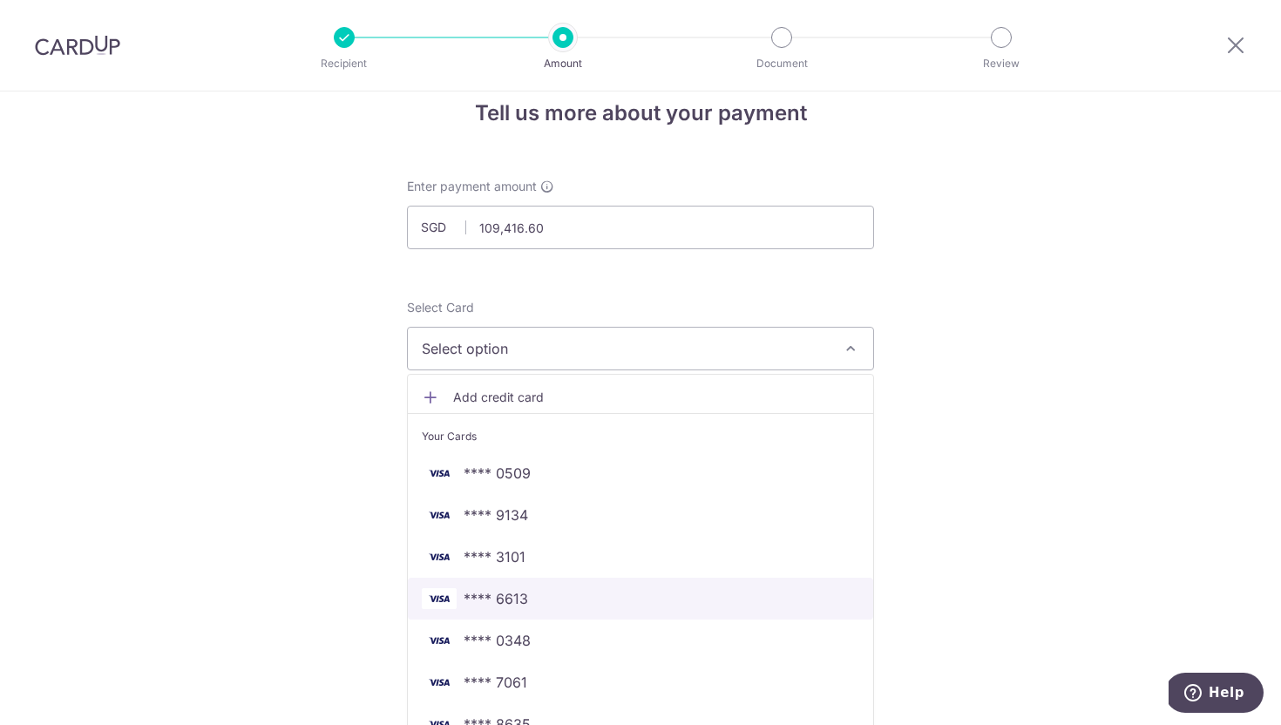
scroll to position [31, 0]
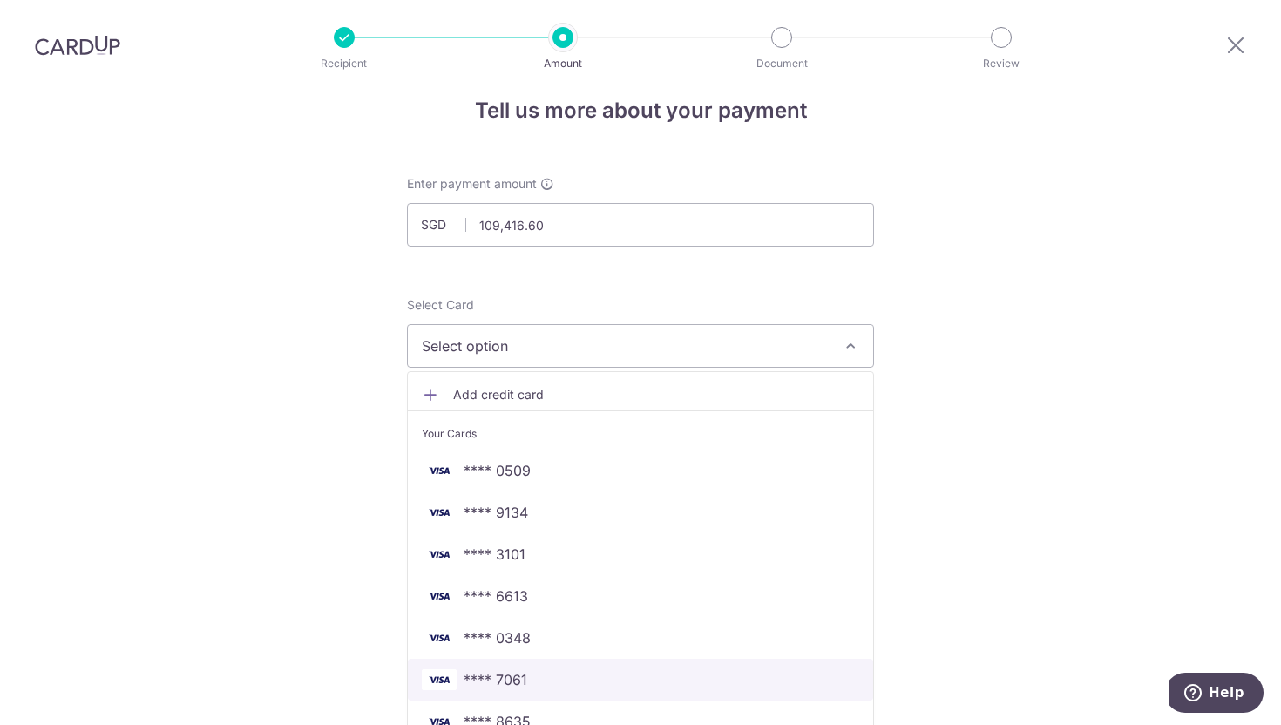
click at [516, 676] on span "**** 7061" at bounding box center [496, 679] width 64 height 21
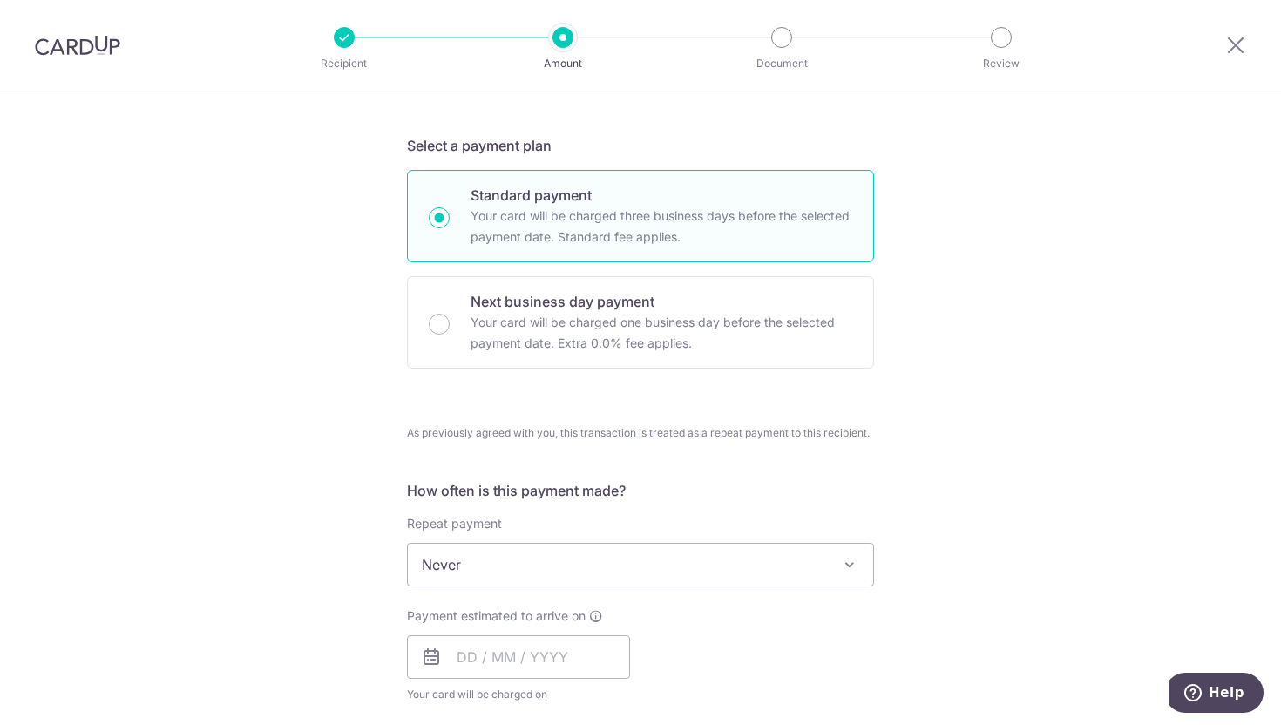
scroll to position [449, 0]
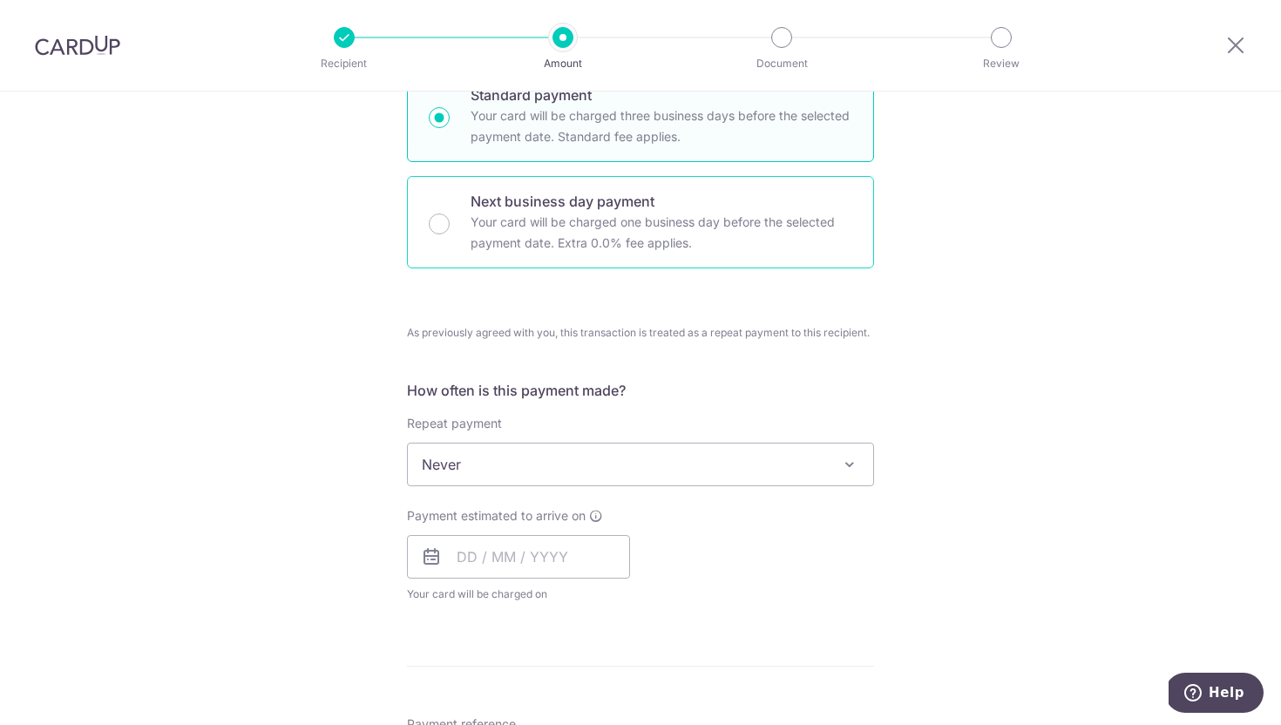
click at [513, 243] on p "Your card will be charged one business day before the selected payment date. Ex…" at bounding box center [662, 233] width 382 height 42
click at [450, 234] on input "Next business day payment Your card will be charged one business day before the…" at bounding box center [439, 224] width 21 height 21
radio input "false"
radio input "true"
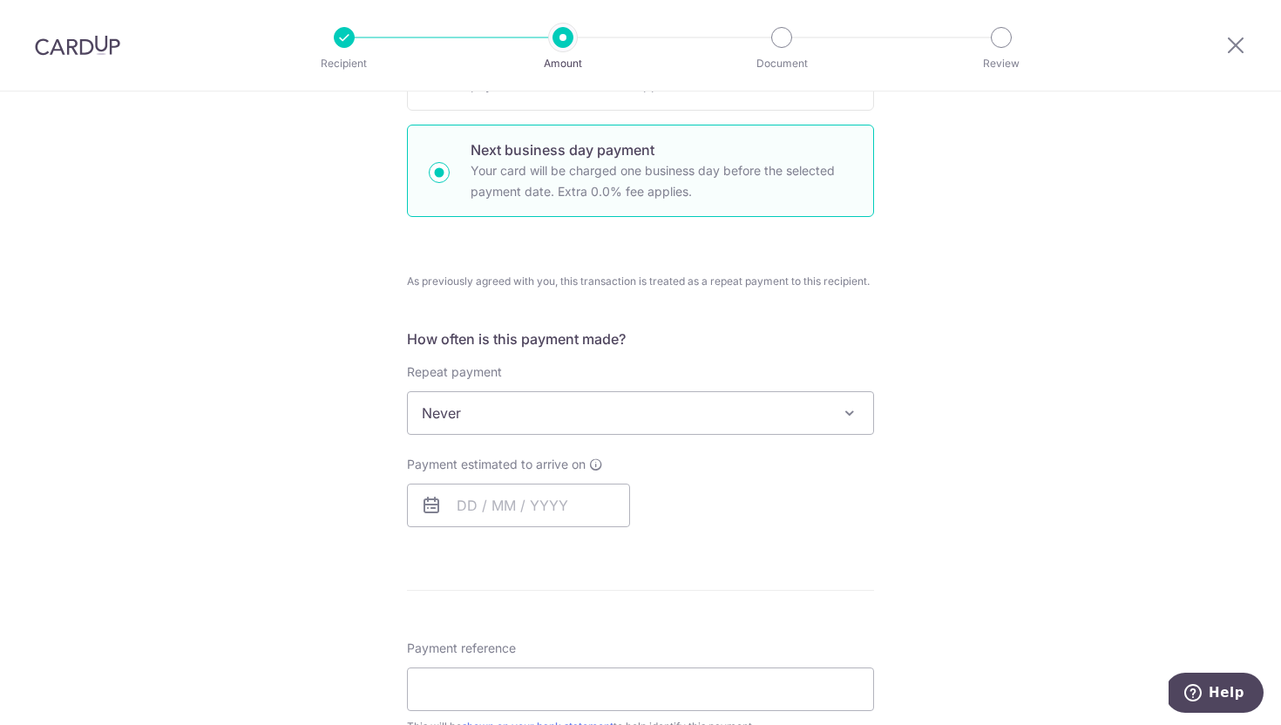
scroll to position [570, 0]
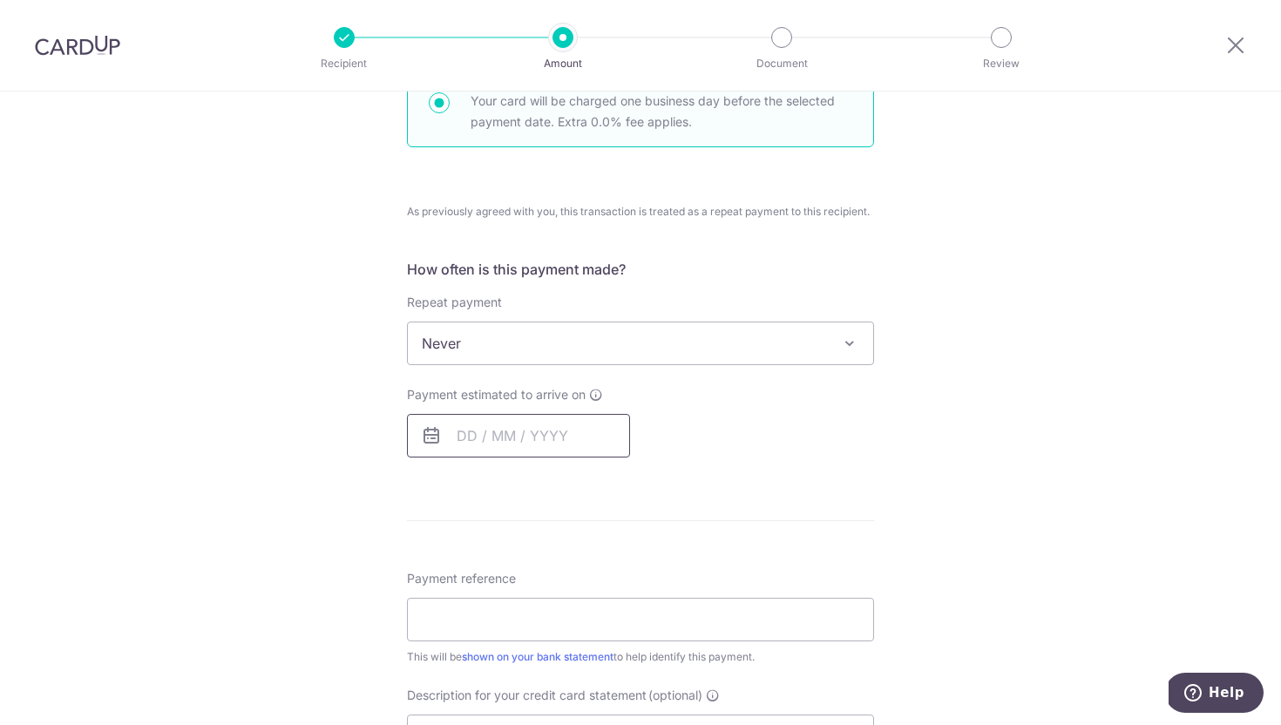
click at [556, 425] on input "text" at bounding box center [518, 436] width 223 height 44
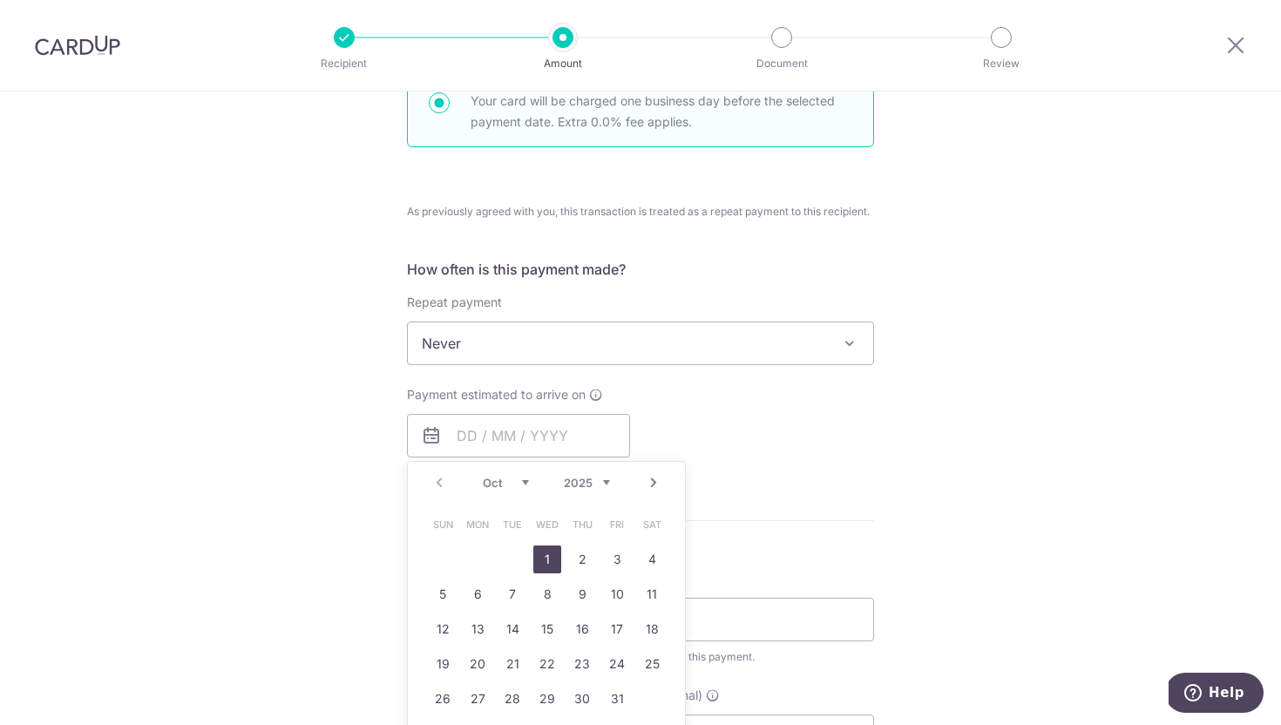
click at [547, 560] on link "1" at bounding box center [547, 560] width 28 height 28
type input "01/10/2025"
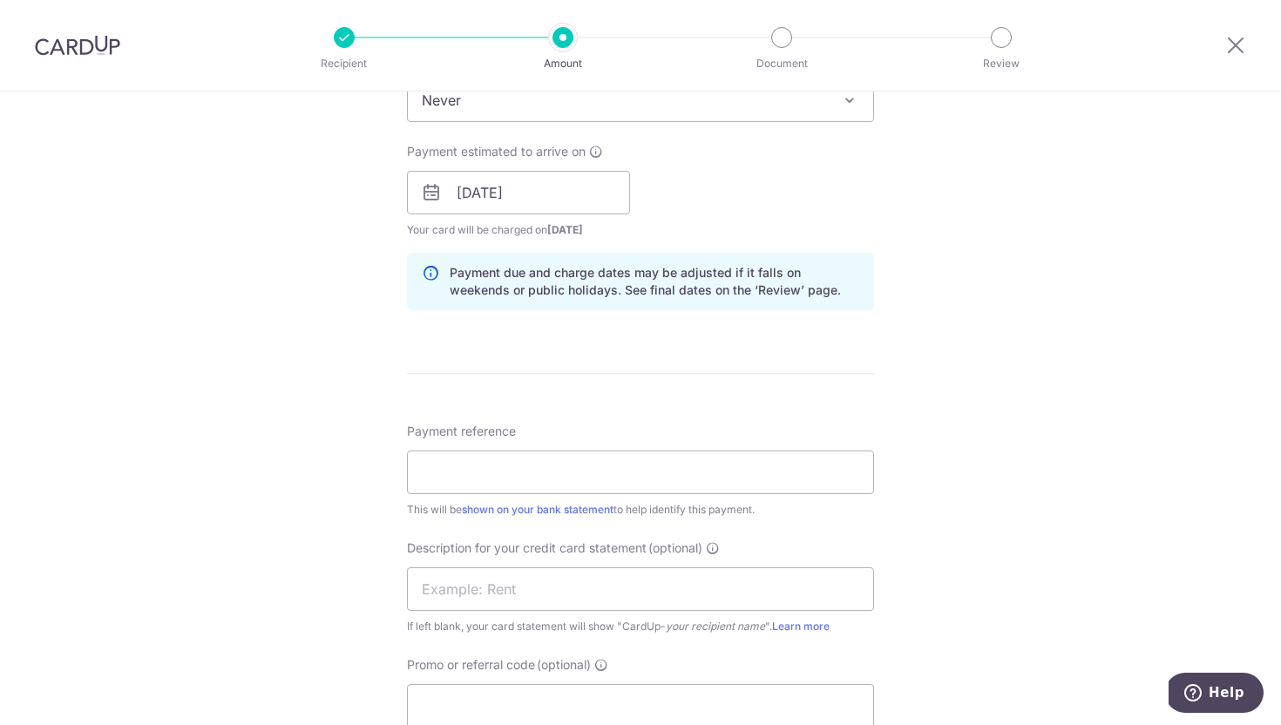
scroll to position [847, 0]
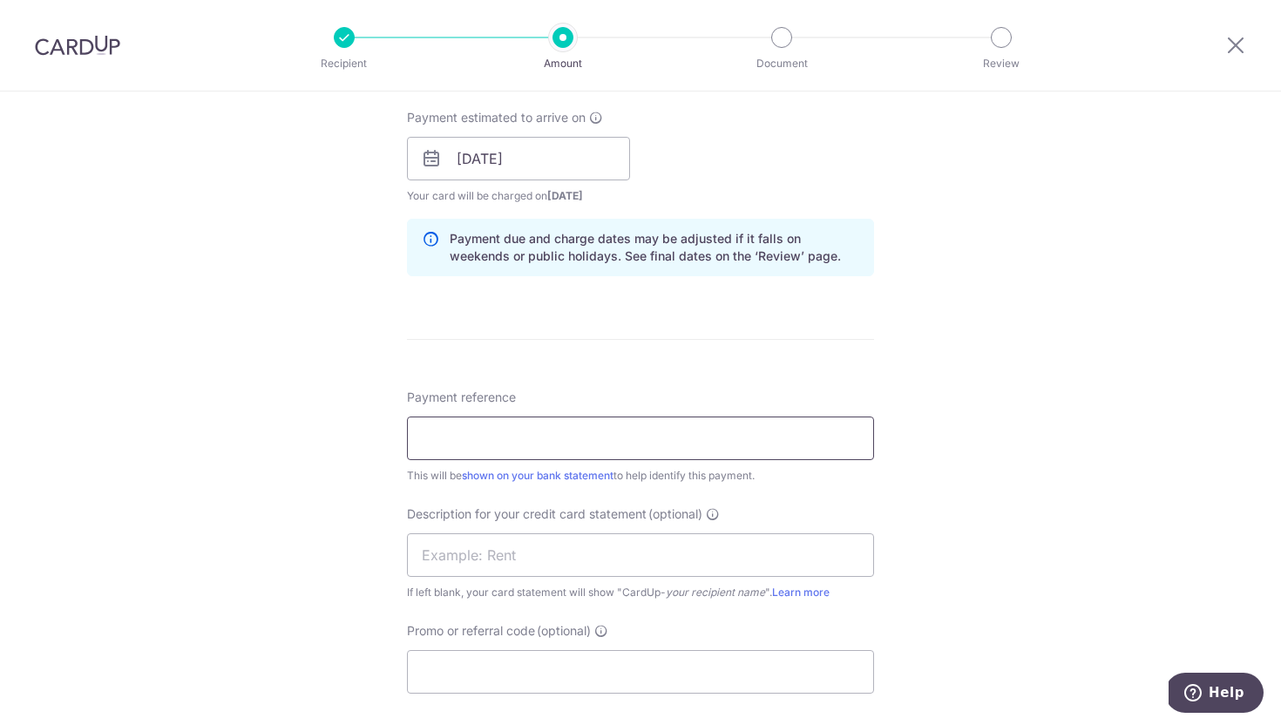
click at [452, 446] on input "Payment reference" at bounding box center [640, 439] width 467 height 44
paste input "SEP 1STHLF2025 TRANSFERS"
drag, startPoint x: 542, startPoint y: 445, endPoint x: 682, endPoint y: 444, distance: 139.5
click at [682, 444] on input "SEP 1STHLF2025 TRANSFERS" at bounding box center [640, 439] width 467 height 44
type input "SEP 1STHLF2025 TRANSFERS"
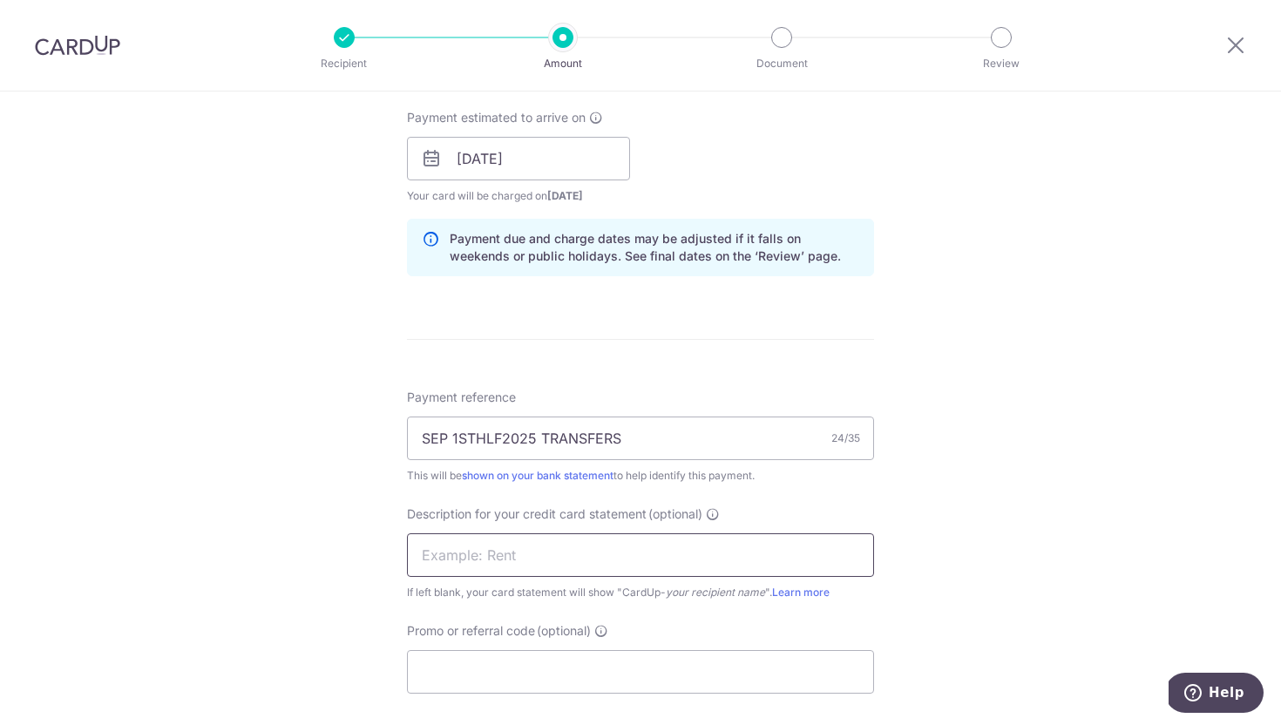
click at [527, 555] on input "text" at bounding box center [640, 555] width 467 height 44
paste input "TRANSFERS"
type input "TRANSFERS"
click at [556, 658] on input "Promo or referral code (optional)" at bounding box center [640, 672] width 467 height 44
paste input "2025VRJ15"
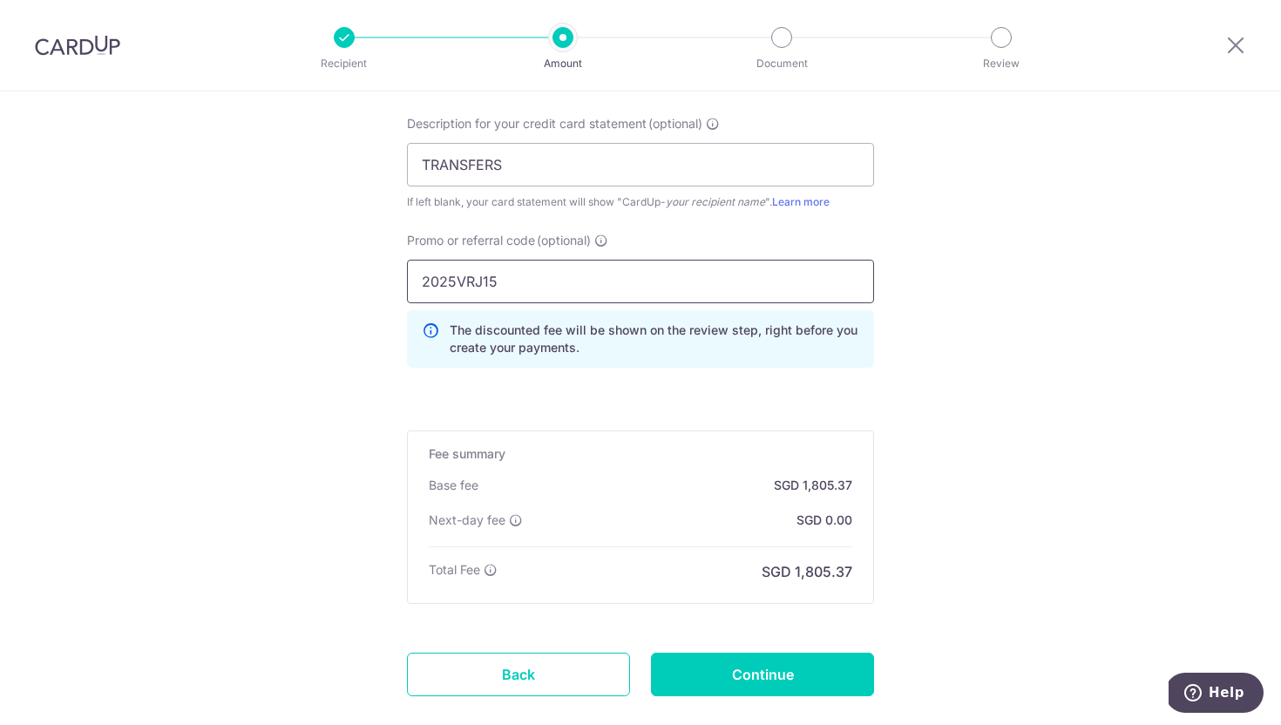
scroll to position [1340, 0]
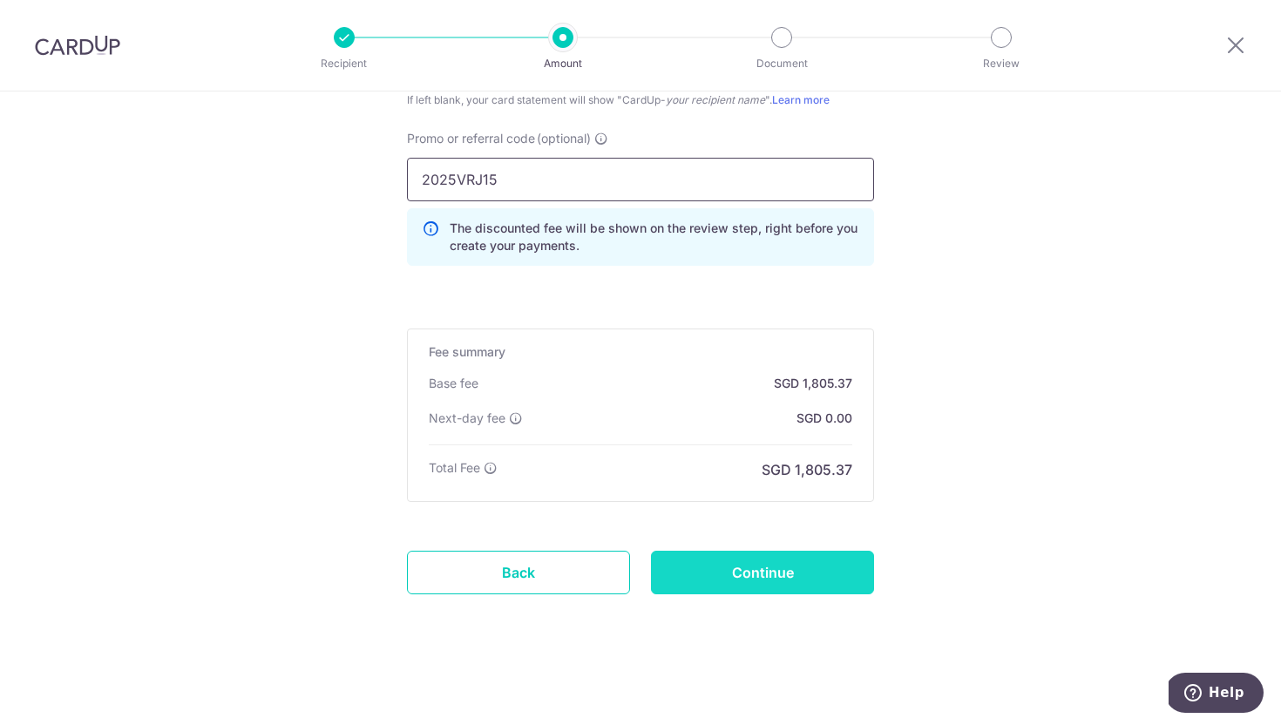
type input "2025VRJ15"
click at [737, 566] on input "Continue" at bounding box center [762, 573] width 223 height 44
type input "Create Schedule"
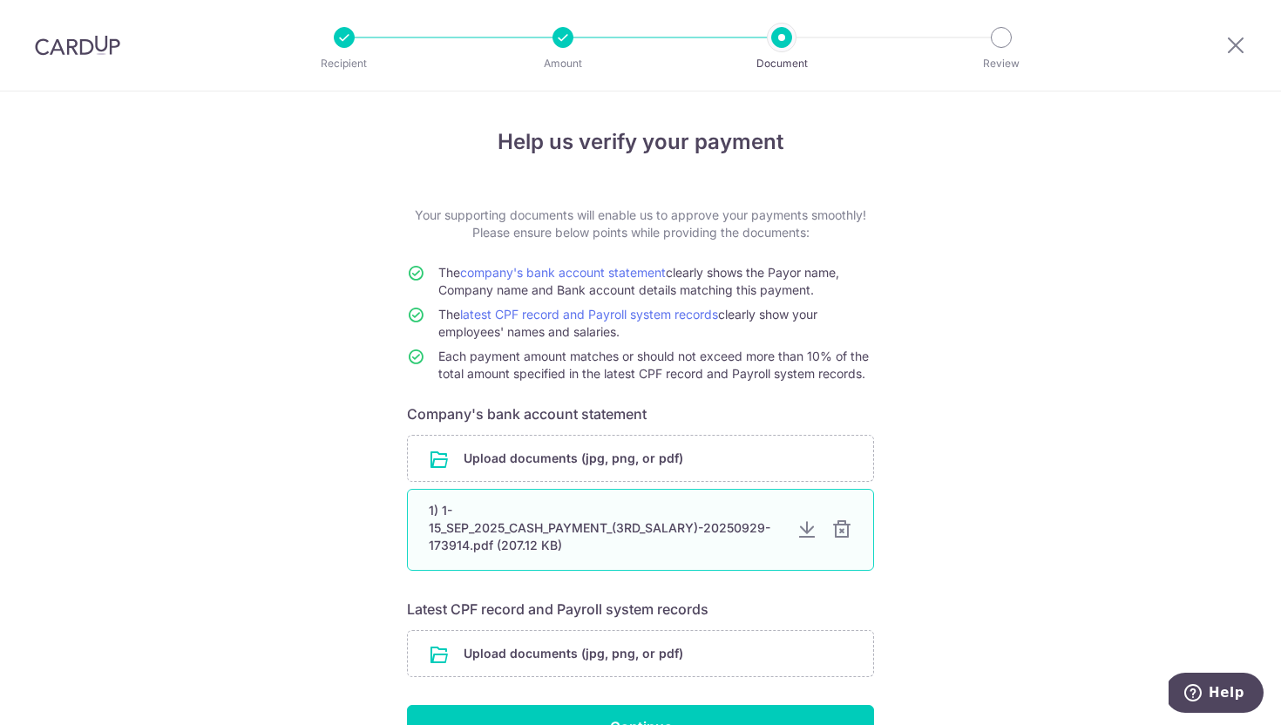
click at [836, 518] on div "1) 1-15_SEP_2025_CASH_PAYMENT_(3RD_SALARY)-20250929-173914.pdf (207.12 KB)" at bounding box center [640, 530] width 467 height 82
click at [839, 538] on div at bounding box center [842, 530] width 21 height 21
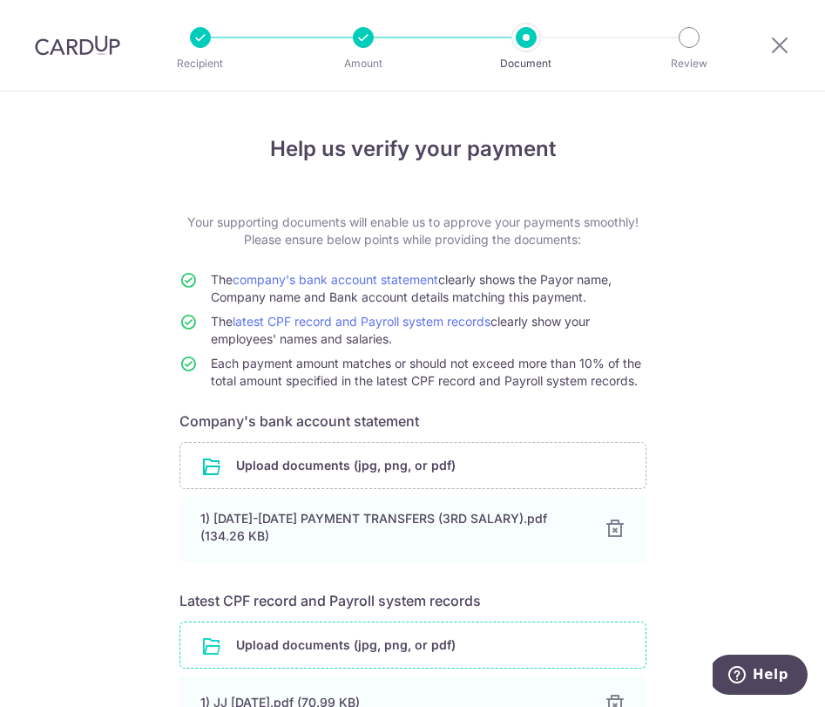
scroll to position [187, 0]
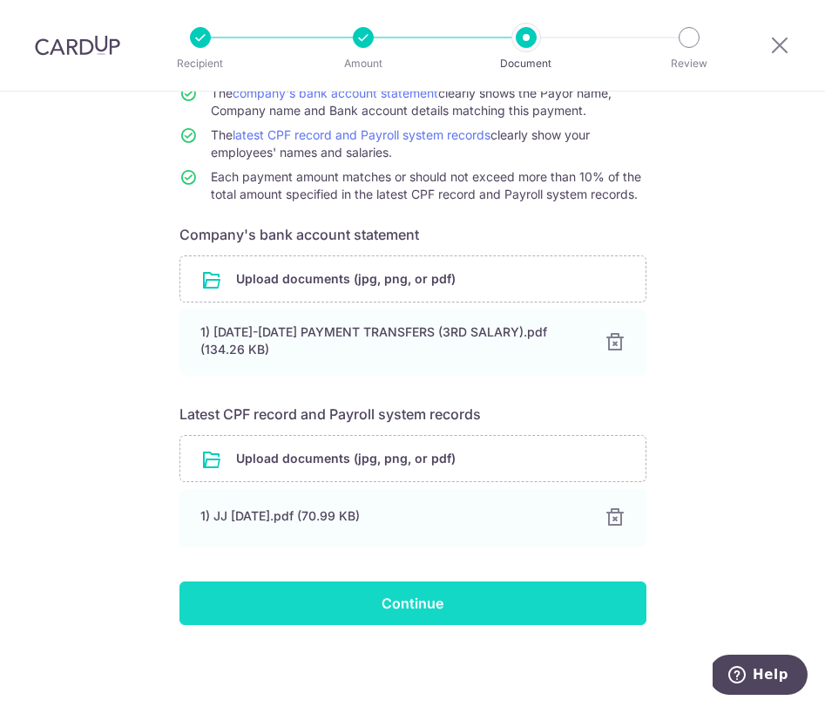
click at [386, 603] on input "Continue" at bounding box center [413, 603] width 467 height 44
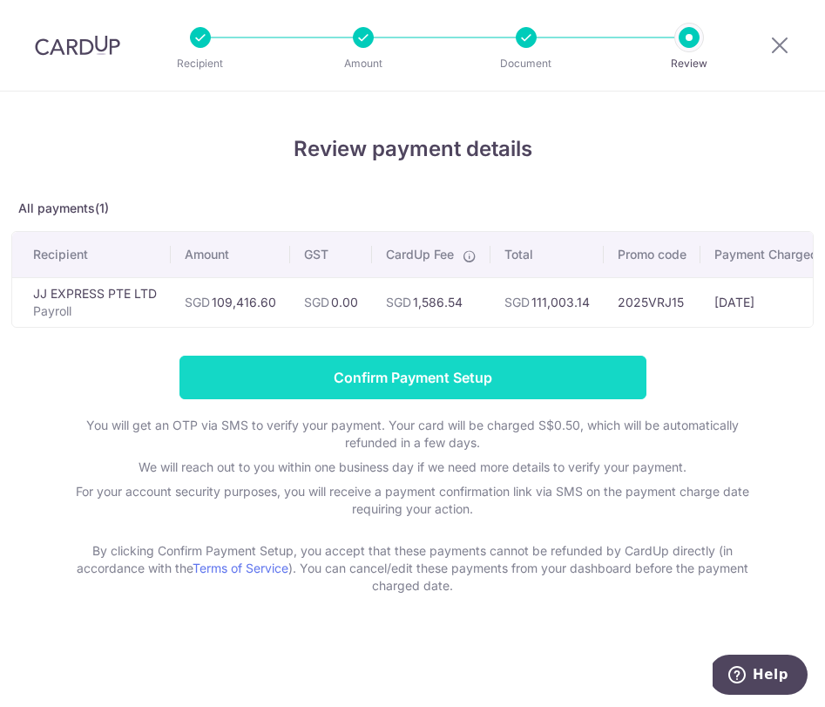
click at [450, 382] on input "Confirm Payment Setup" at bounding box center [413, 378] width 467 height 44
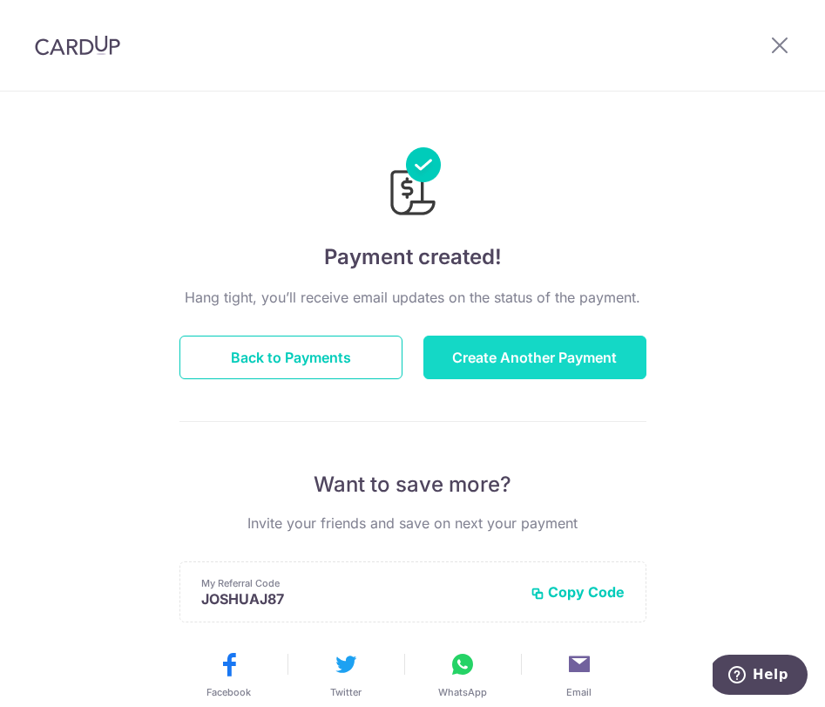
click at [575, 368] on button "Create Another Payment" at bounding box center [535, 358] width 223 height 44
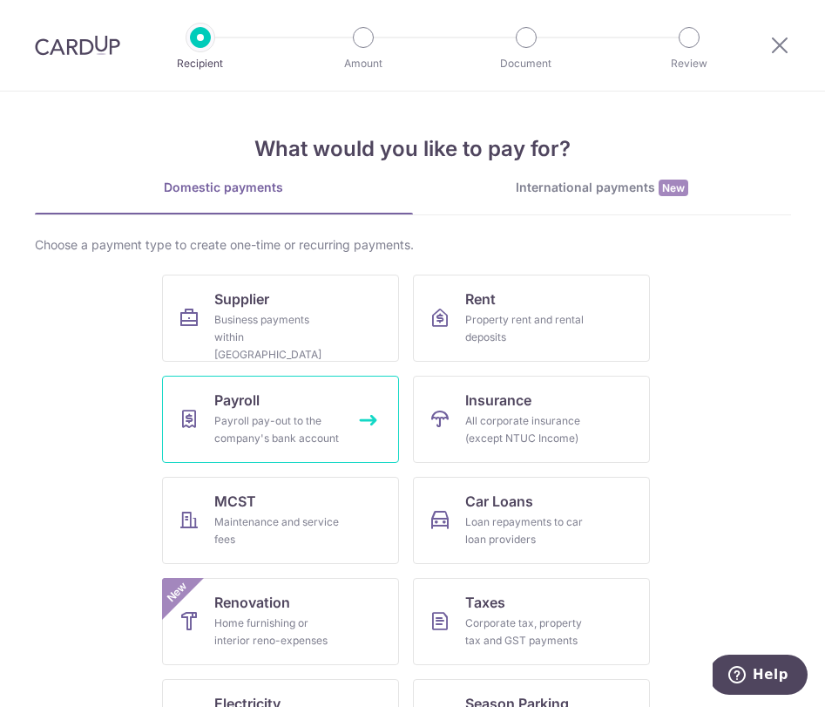
click at [331, 425] on div "Payroll pay-out to the company's bank account" at bounding box center [277, 429] width 126 height 35
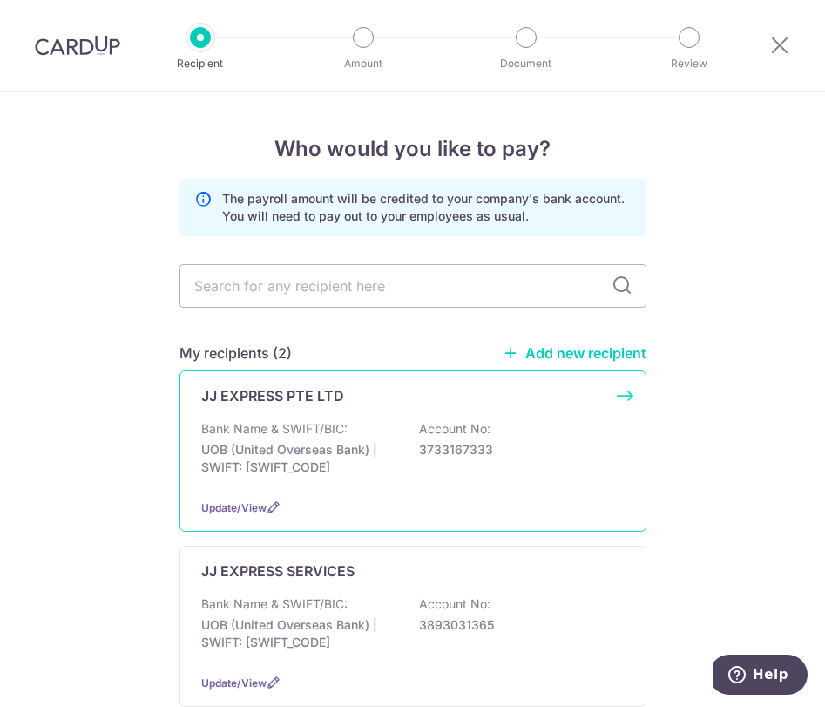
click at [304, 406] on div "JJ EXPRESS PTE LTD Bank Name & SWIFT/BIC: UOB (United Overseas Bank) | SWIFT: […" at bounding box center [413, 450] width 467 height 161
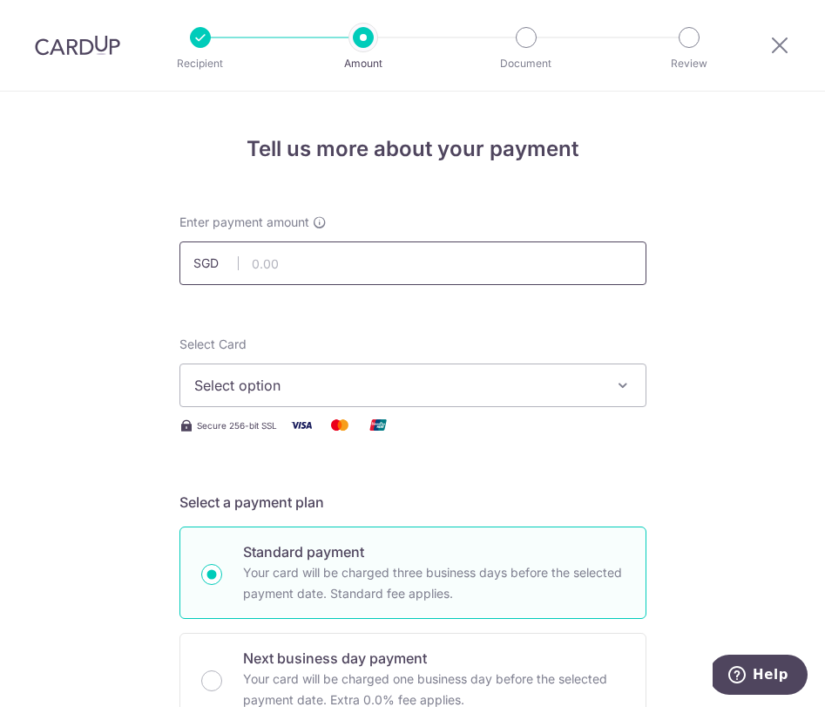
click at [442, 248] on input "text" at bounding box center [413, 263] width 467 height 44
type input "62,270.77"
click at [227, 387] on span "Select option" at bounding box center [397, 385] width 406 height 21
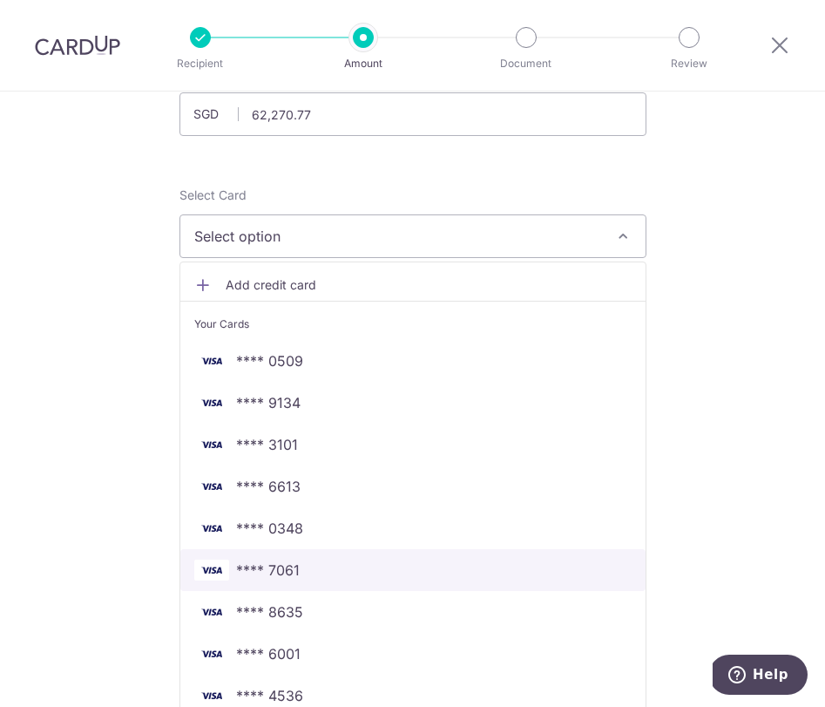
click at [310, 577] on span "**** 7061" at bounding box center [413, 570] width 438 height 21
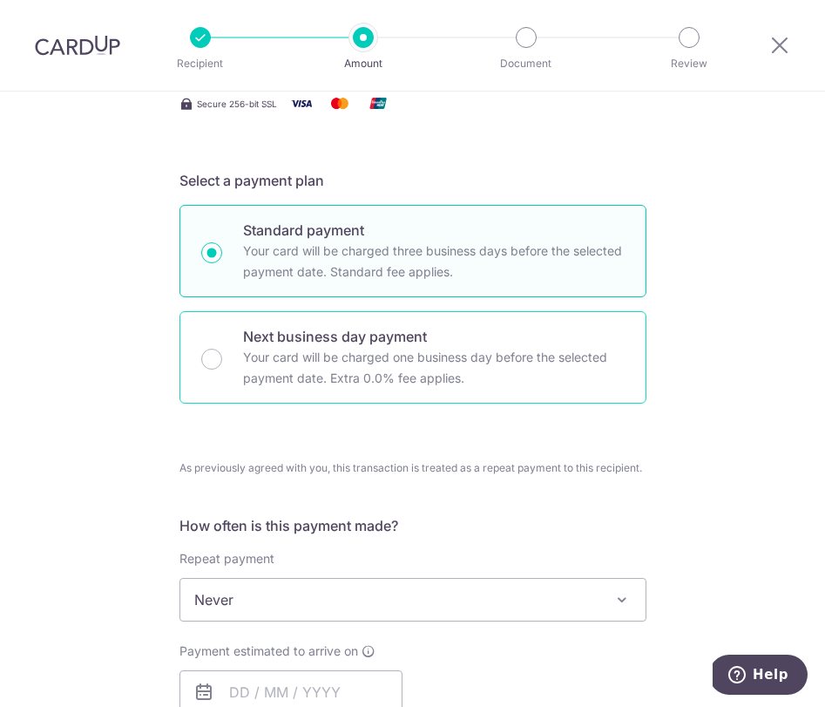
click at [301, 325] on div "Next business day payment Your card will be charged one business day before the…" at bounding box center [413, 357] width 467 height 92
radio input "false"
radio input "true"
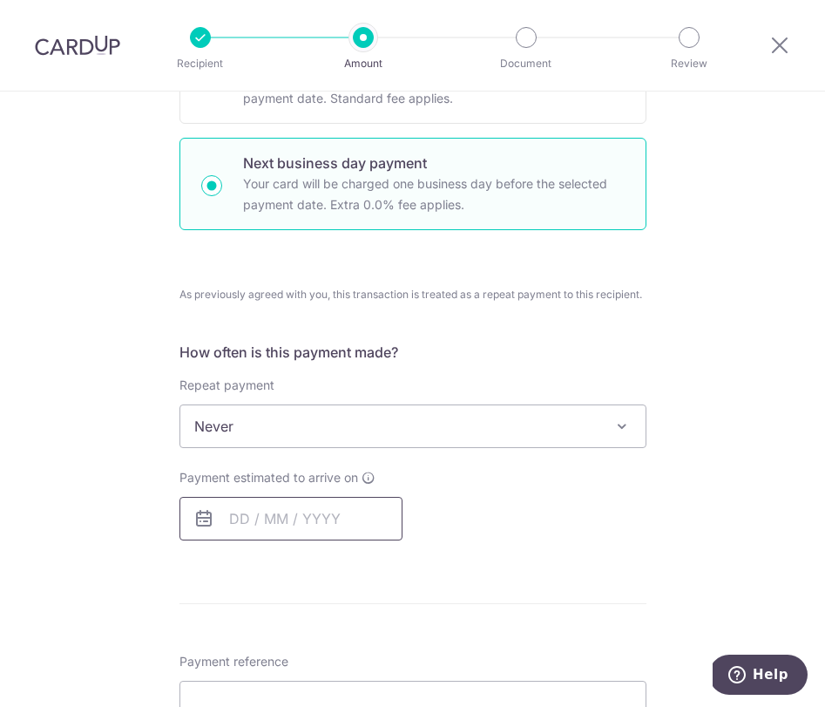
scroll to position [565, 0]
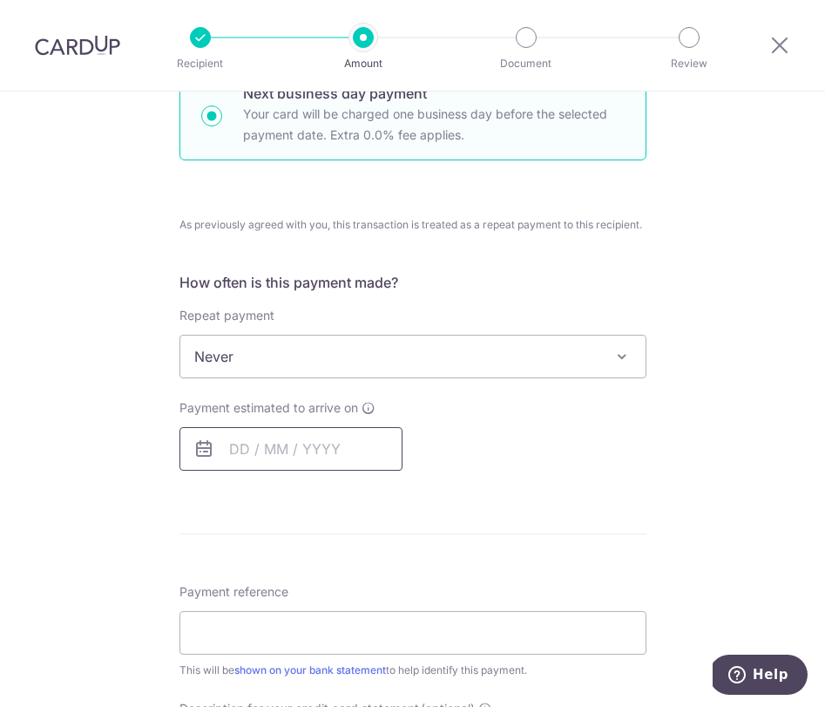
click at [287, 458] on input "text" at bounding box center [291, 449] width 223 height 44
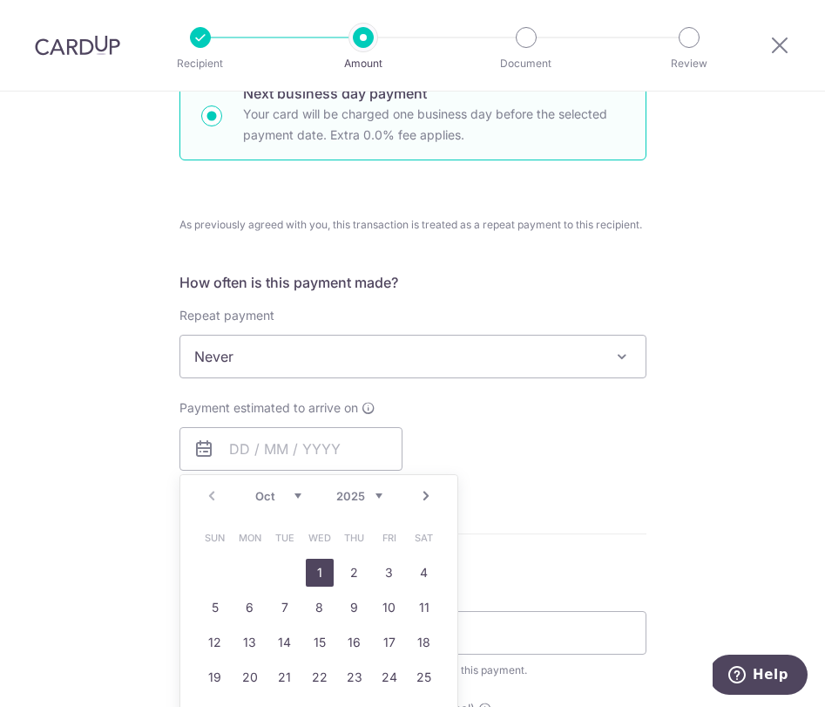
click at [315, 567] on link "1" at bounding box center [320, 573] width 28 height 28
type input "[DATE]"
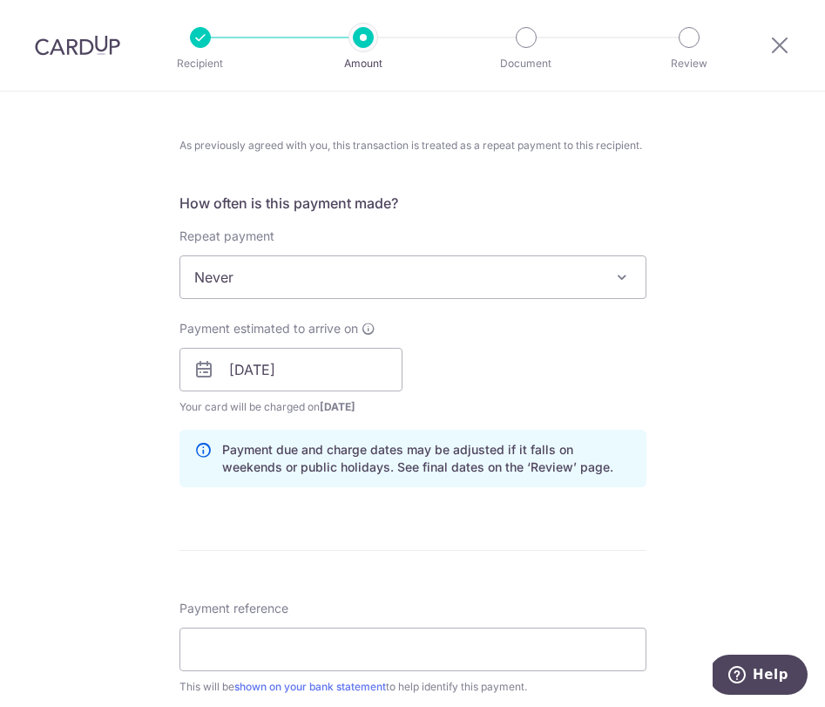
scroll to position [668, 0]
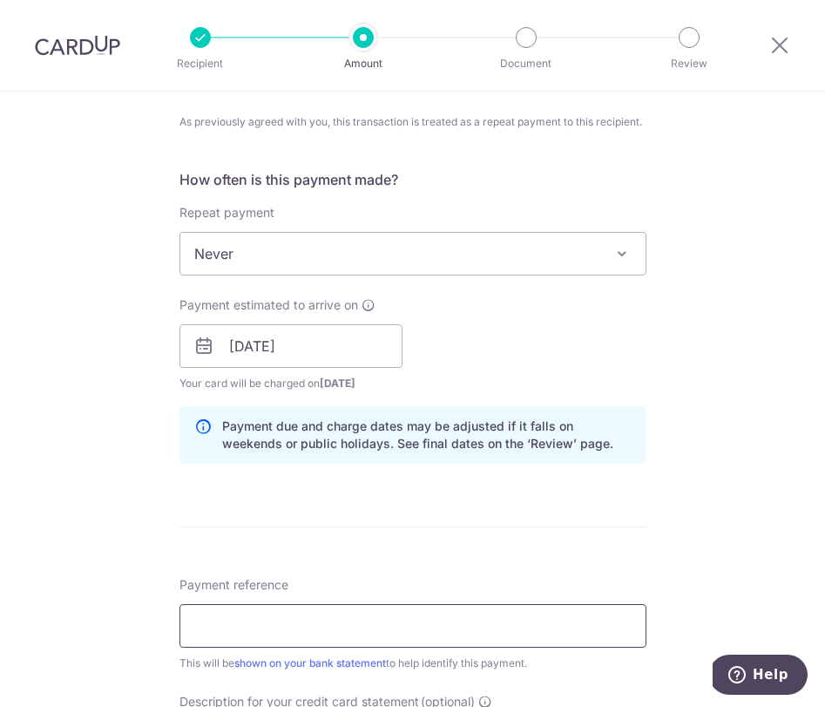
click at [258, 635] on input "Payment reference" at bounding box center [413, 626] width 467 height 44
type input "7TH TRANSFERS"
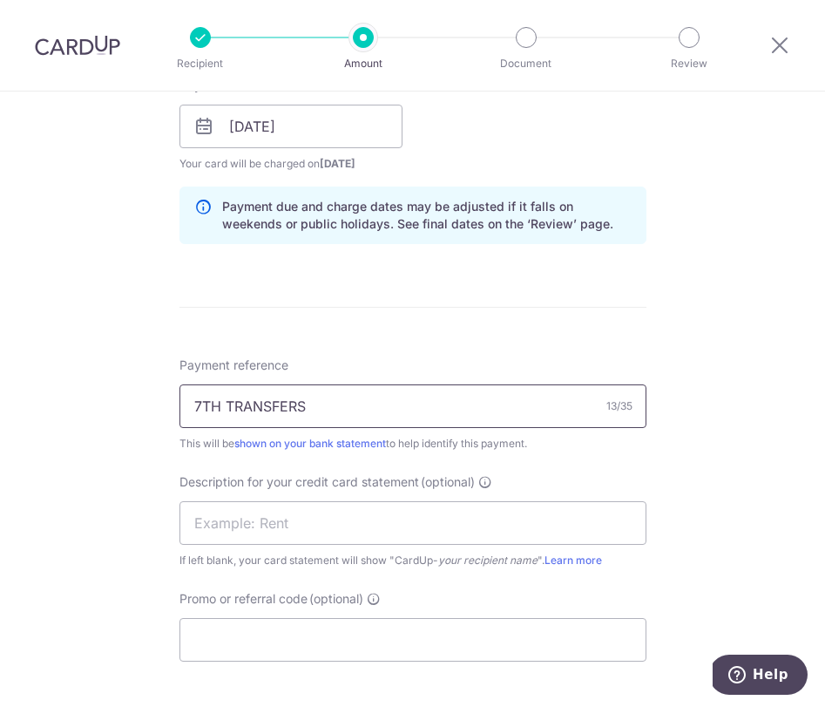
scroll to position [955, 0]
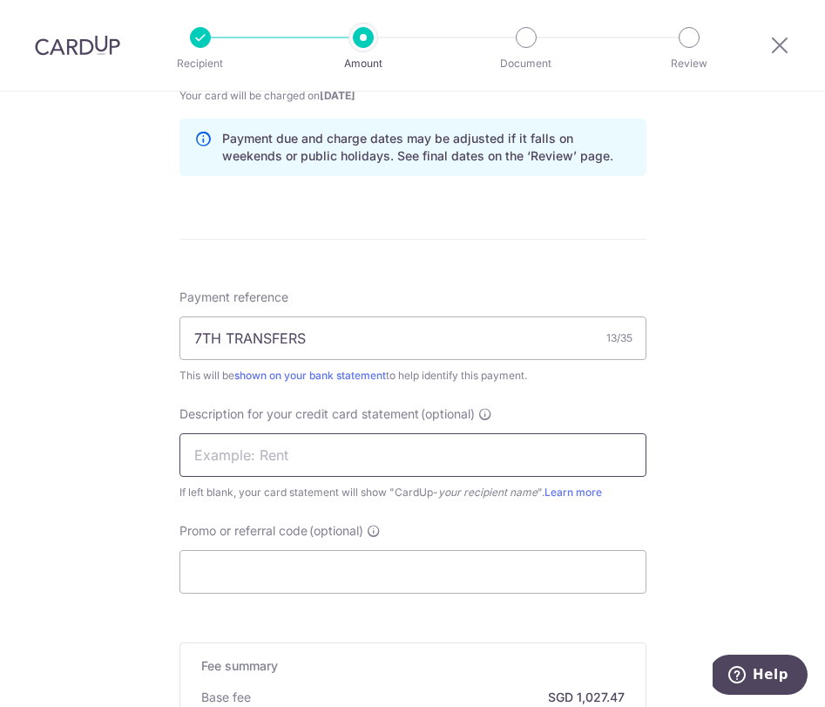
click at [248, 448] on input "text" at bounding box center [413, 455] width 467 height 44
paste input "7TH TRANSFERS"
type input "7TH TRANSFERS"
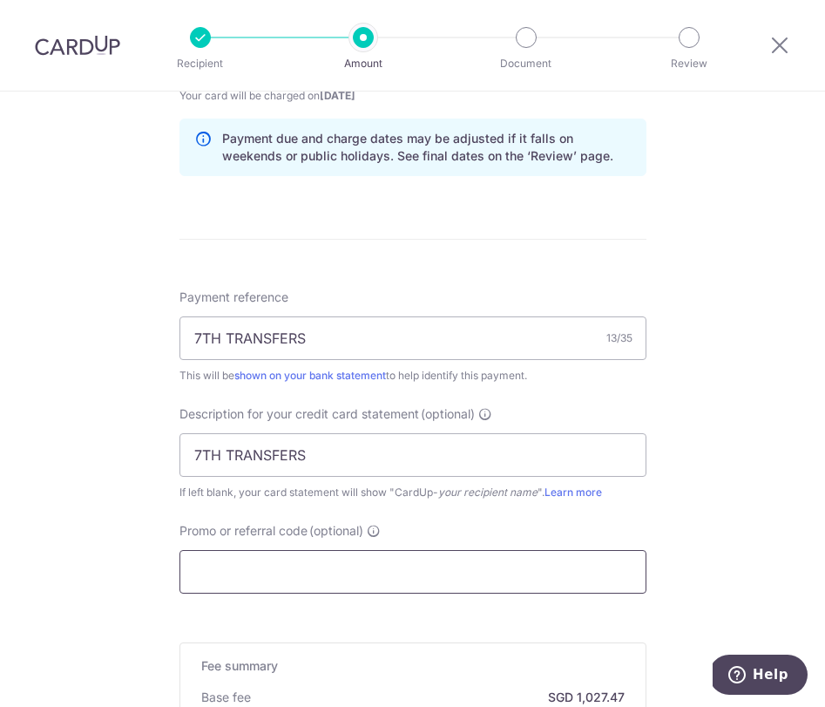
click at [258, 567] on input "Promo or referral code (optional)" at bounding box center [413, 572] width 467 height 44
paste input "2025VRJ15"
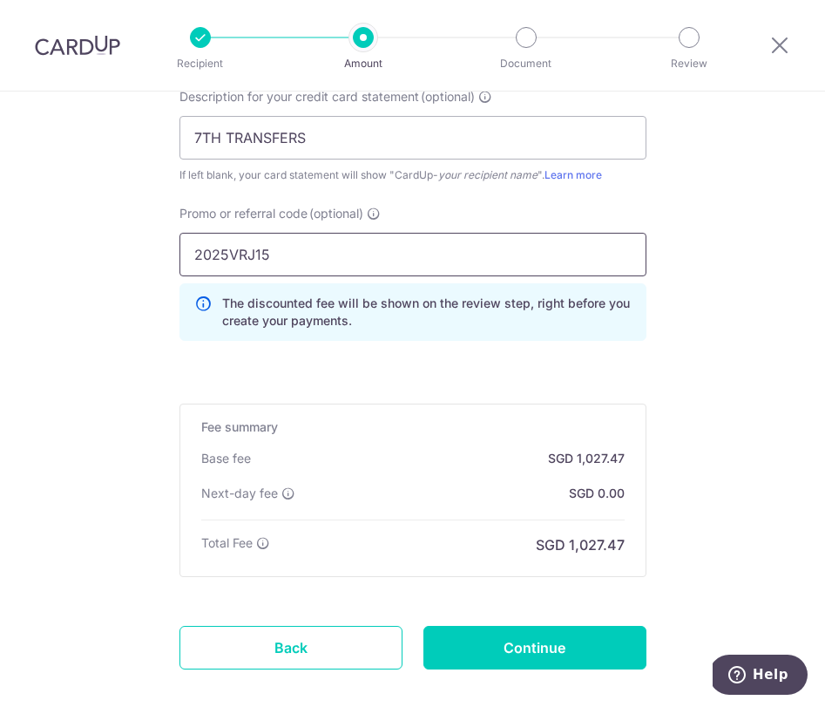
scroll to position [1325, 0]
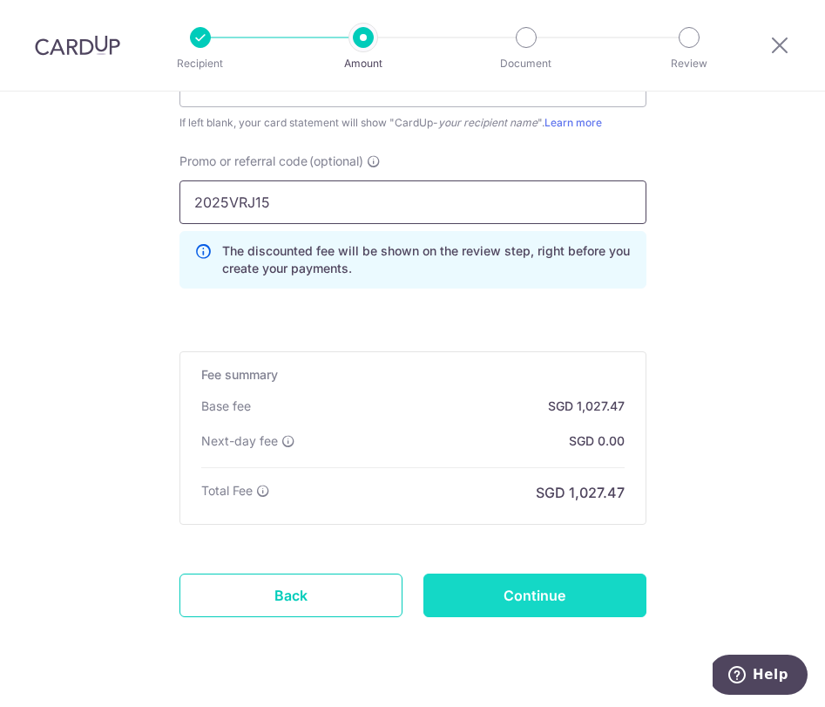
type input "2025VRJ15"
click at [513, 603] on input "Continue" at bounding box center [535, 596] width 223 height 44
type input "Create Schedule"
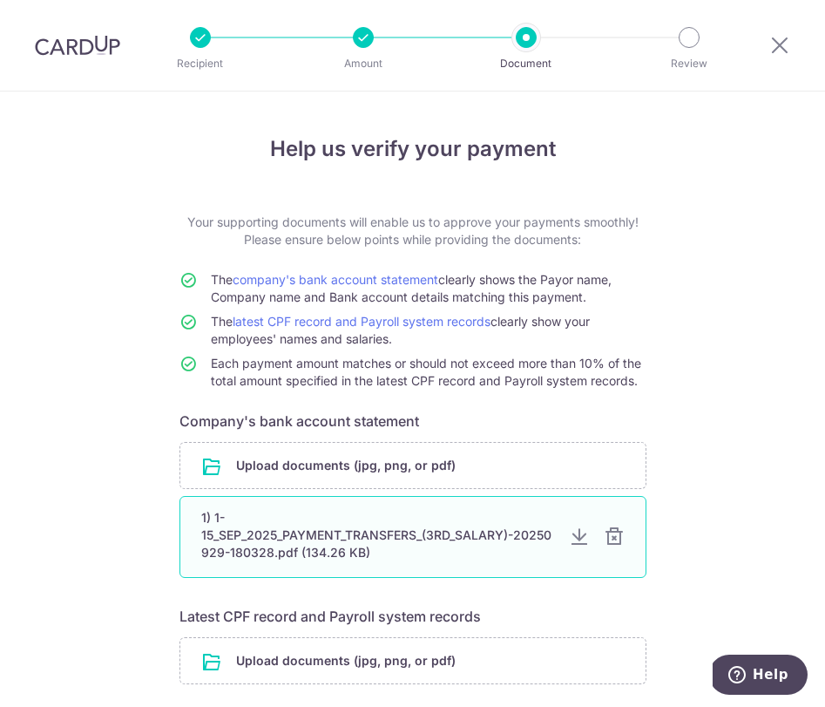
click at [613, 537] on div at bounding box center [614, 536] width 21 height 21
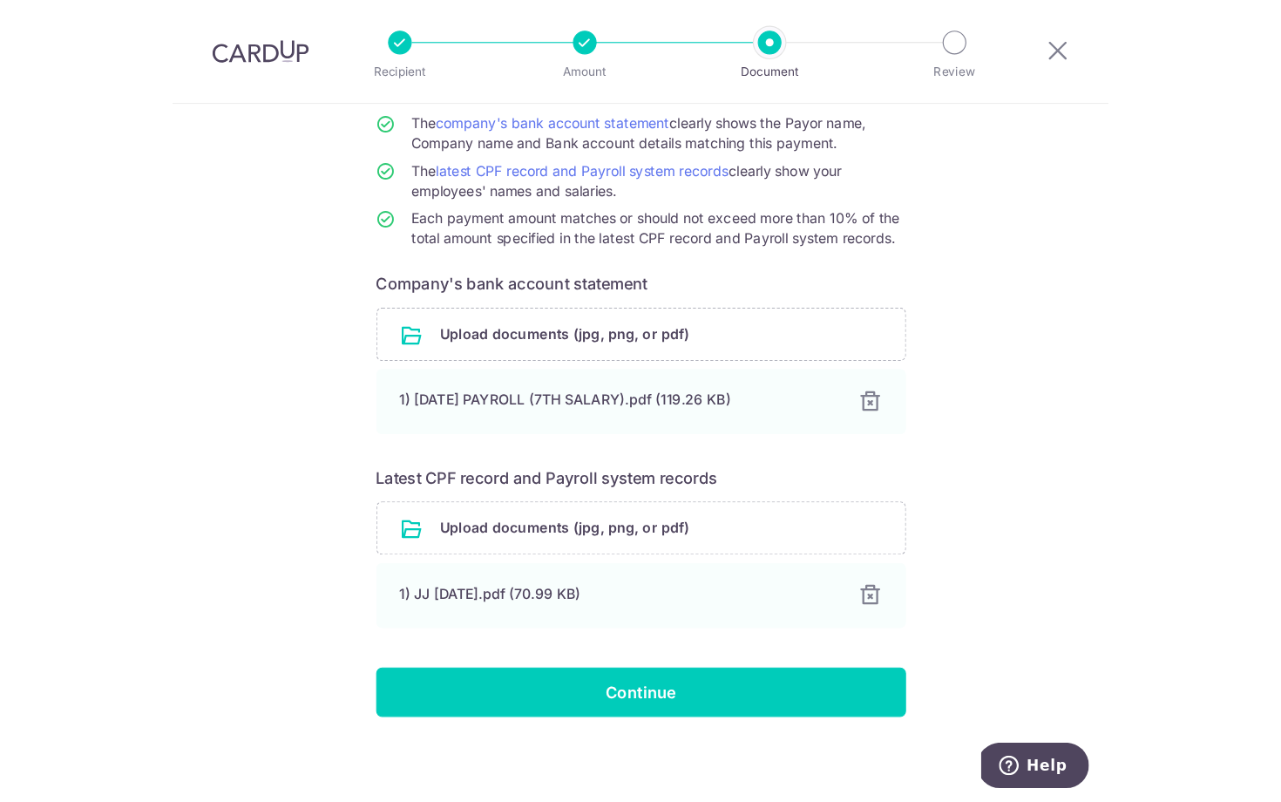
scroll to position [178, 0]
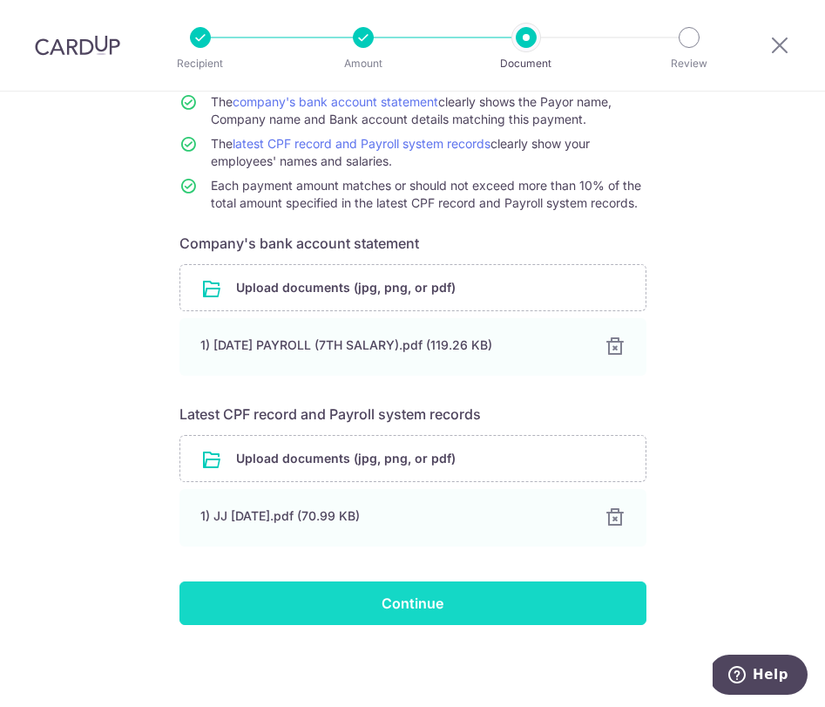
click at [416, 598] on input "Continue" at bounding box center [413, 603] width 467 height 44
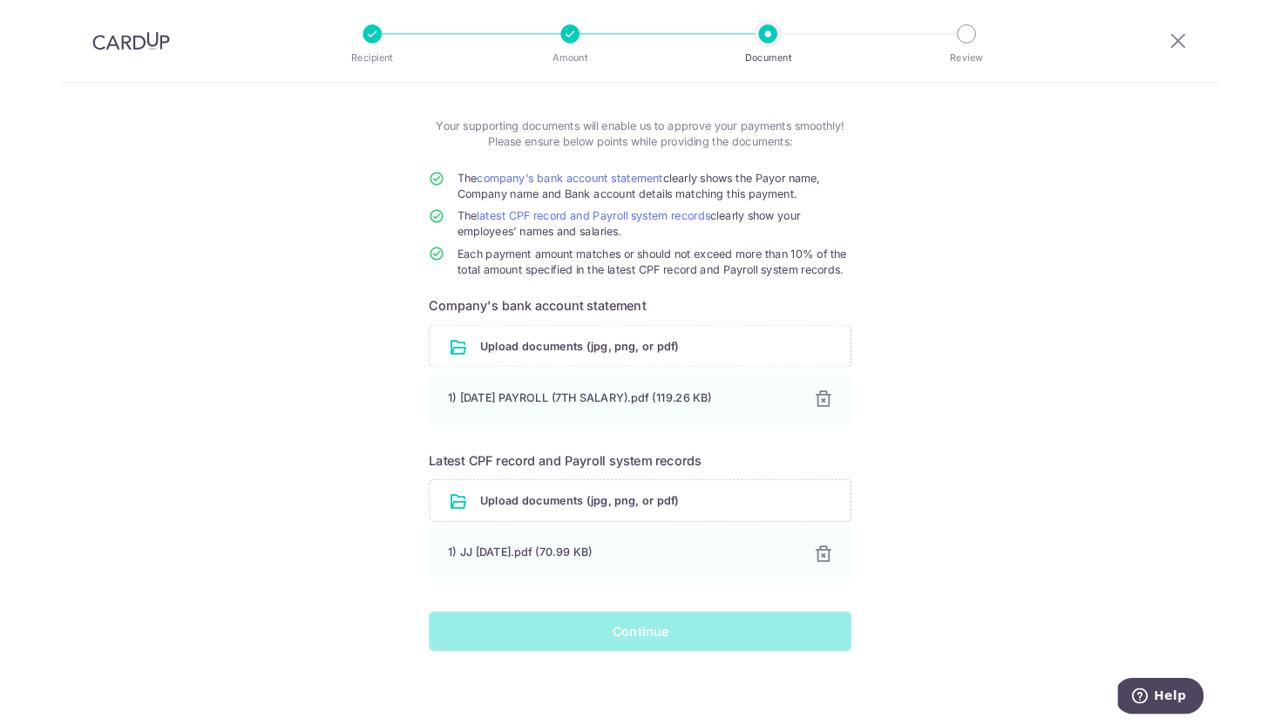
scroll to position [76, 0]
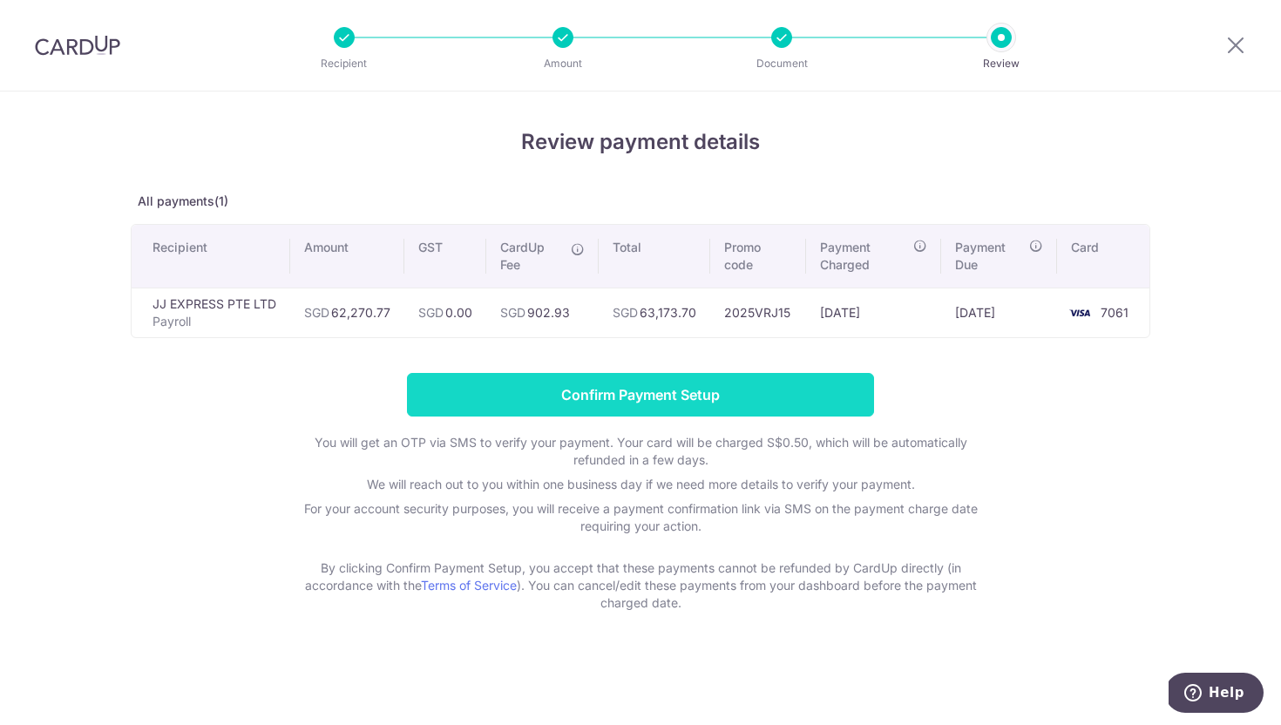
click at [646, 385] on input "Confirm Payment Setup" at bounding box center [640, 395] width 467 height 44
